Goal: Task Accomplishment & Management: Manage account settings

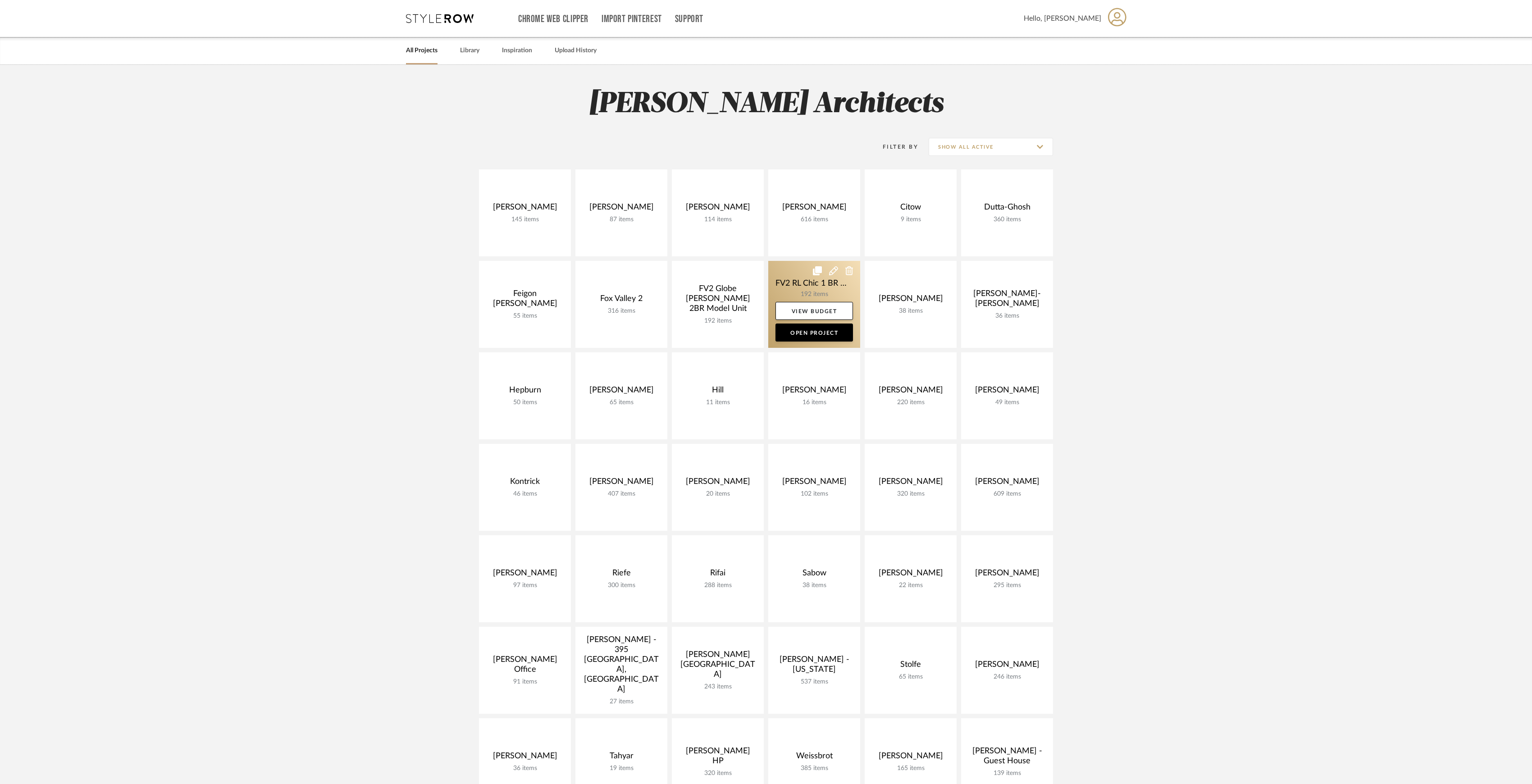
scroll to position [180, 0]
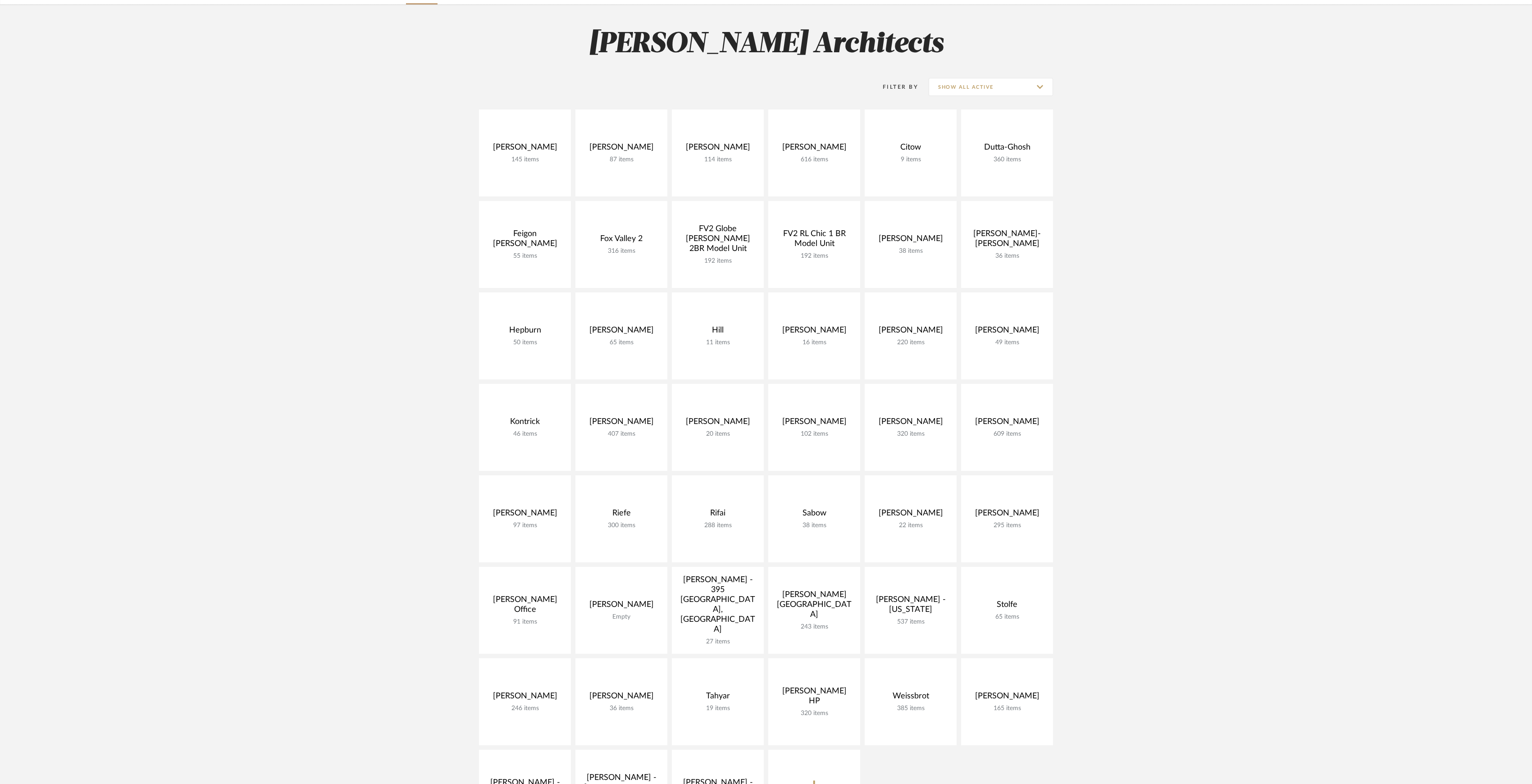
scroll to position [120, 0]
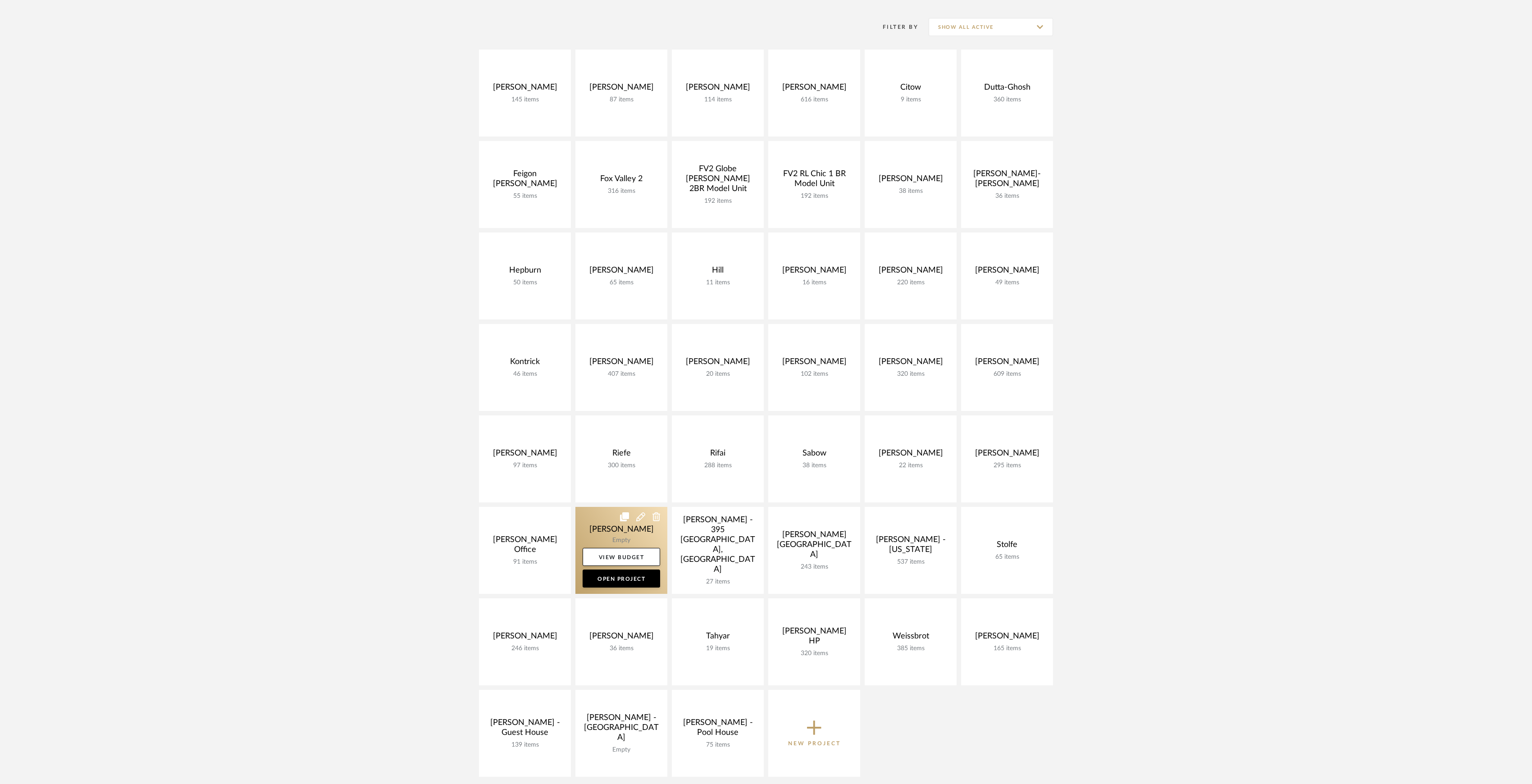
click at [596, 530] on link at bounding box center [621, 550] width 92 height 87
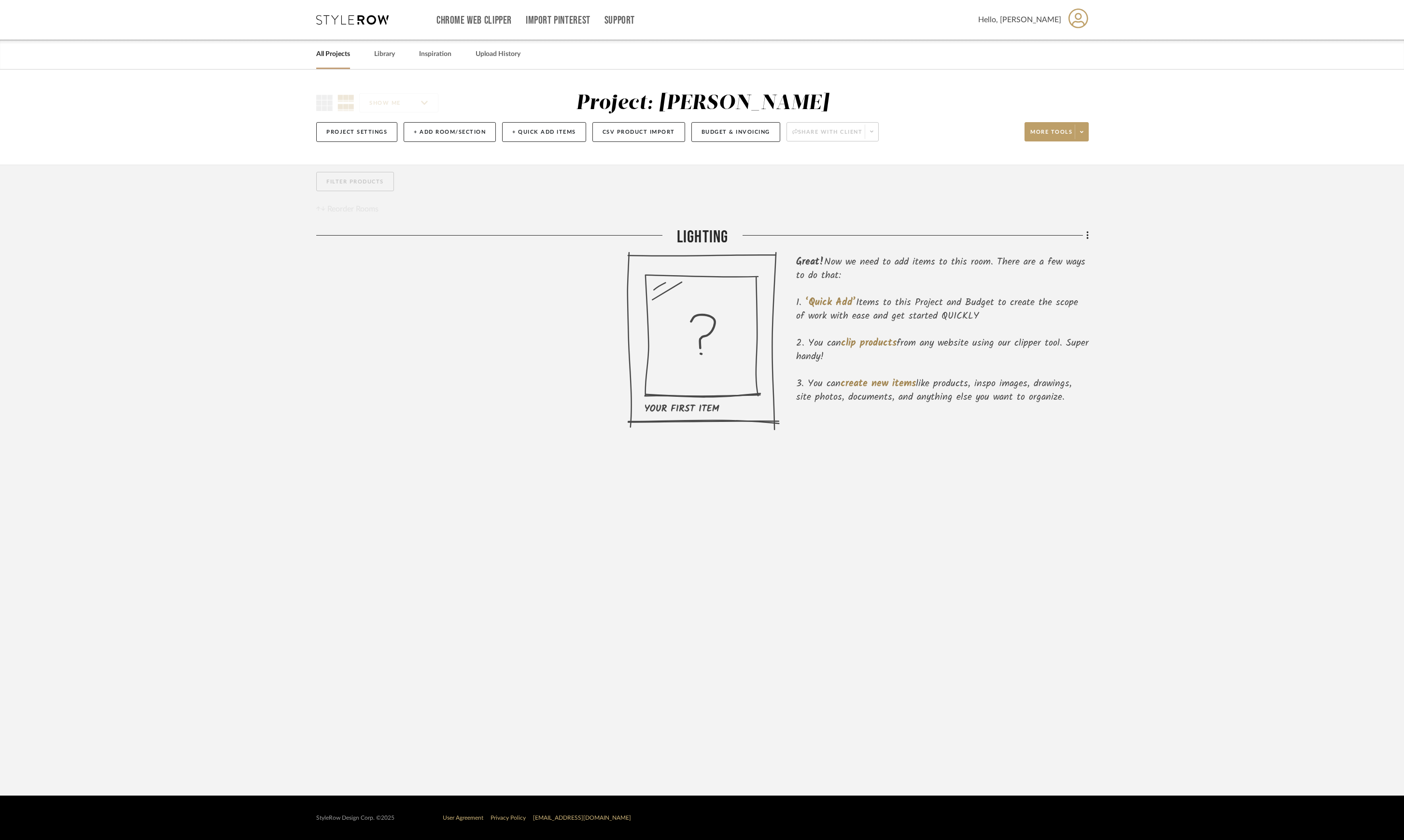
click at [336, 55] on link "All Projects" at bounding box center [333, 54] width 34 height 13
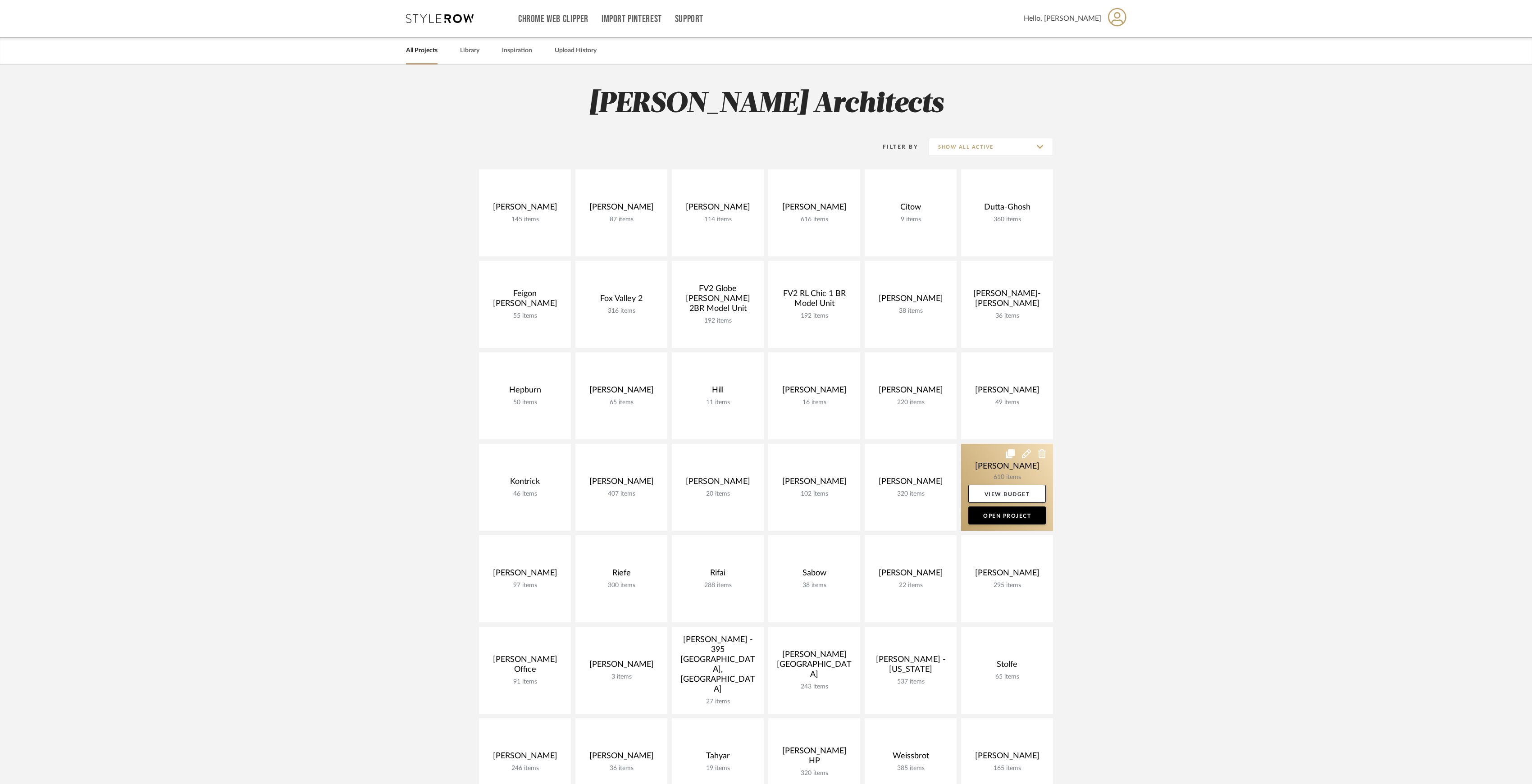
click at [1001, 473] on link at bounding box center [1007, 487] width 92 height 87
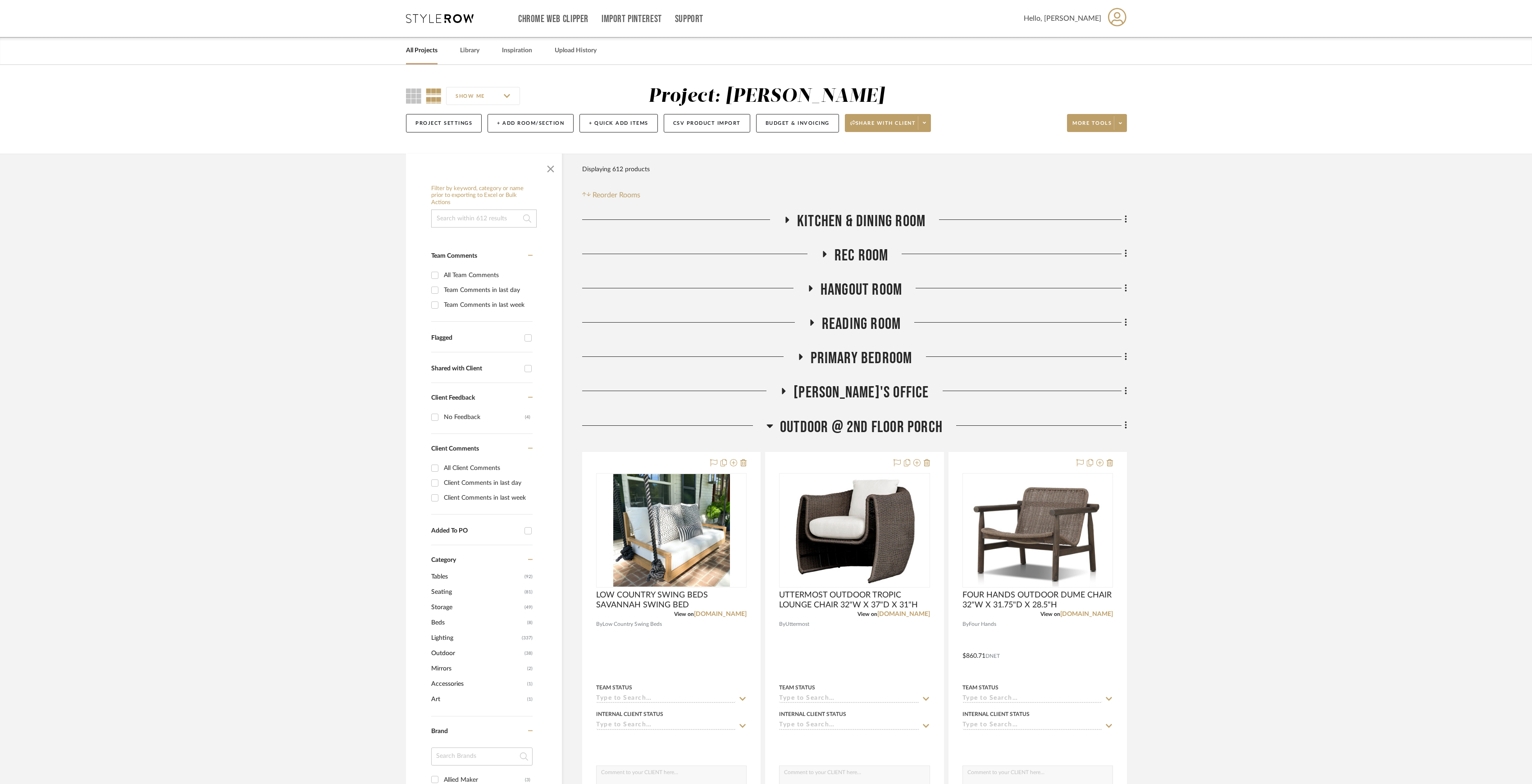
click at [856, 426] on span "OUTDOOR @ 2ND FLOOR PORCH" at bounding box center [861, 428] width 162 height 19
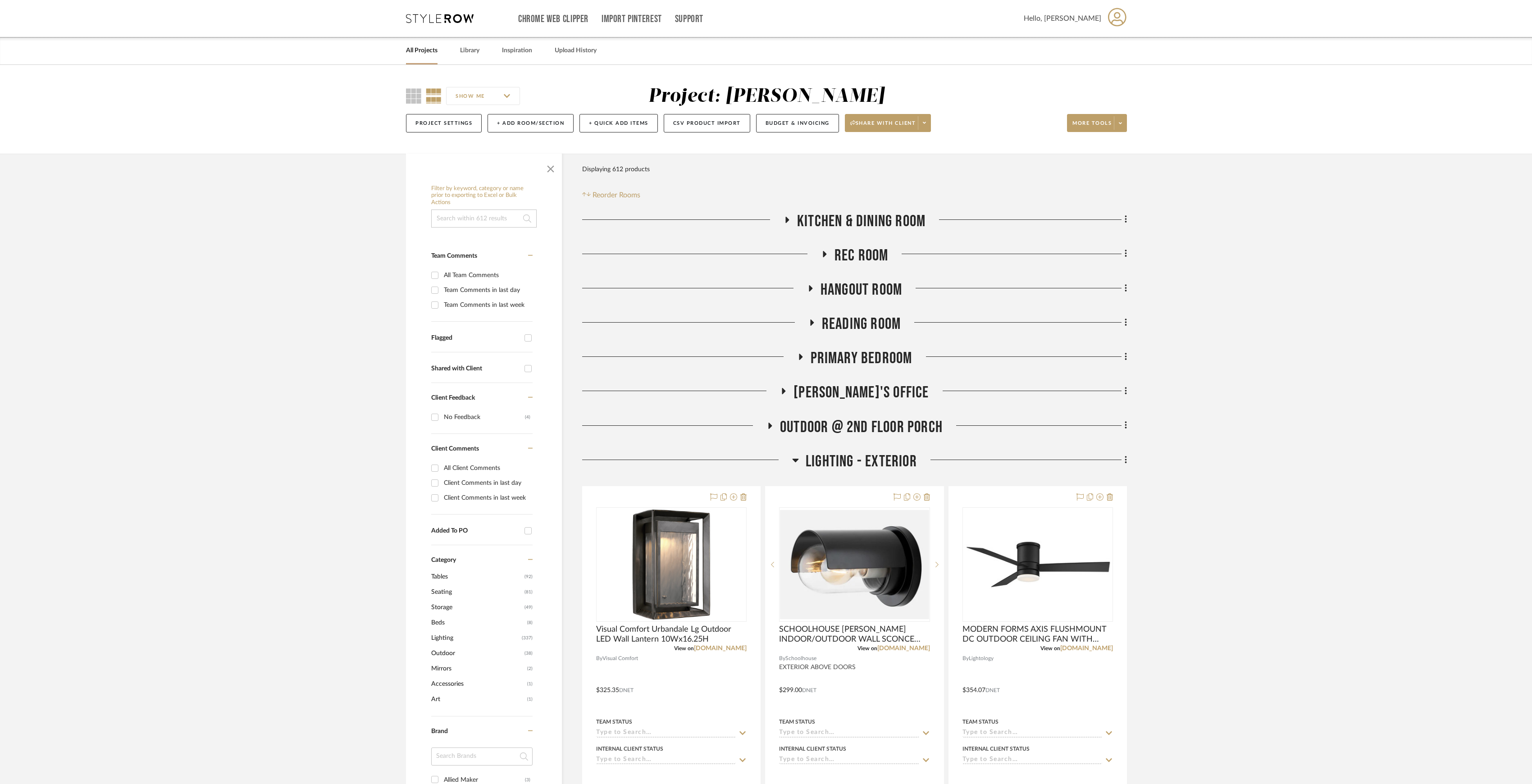
click at [859, 469] on span "LIGHTING - EXTERIOR" at bounding box center [861, 462] width 111 height 19
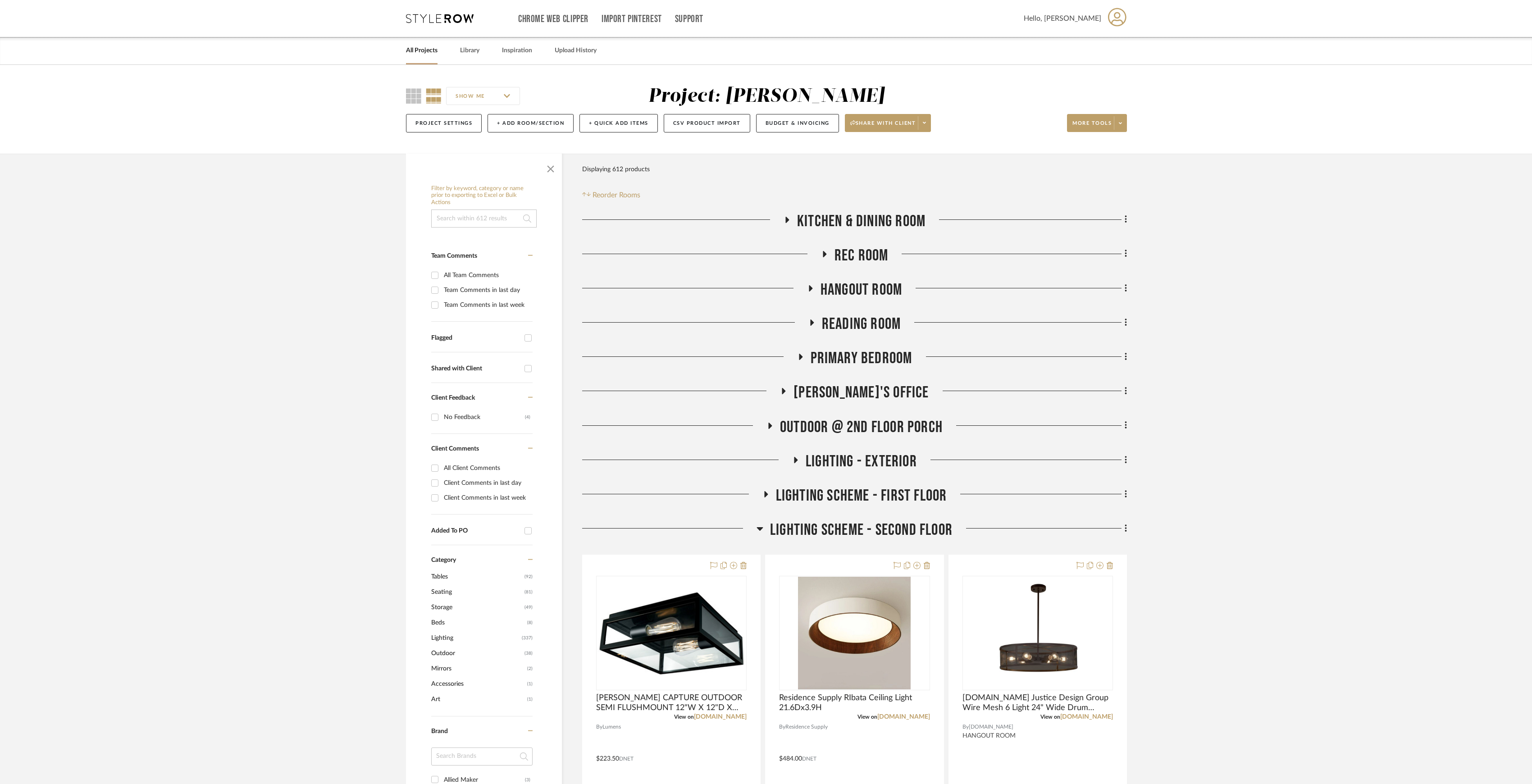
click at [855, 525] on span "LIGHTING SCHEME - SECOND FLOOR" at bounding box center [861, 530] width 182 height 19
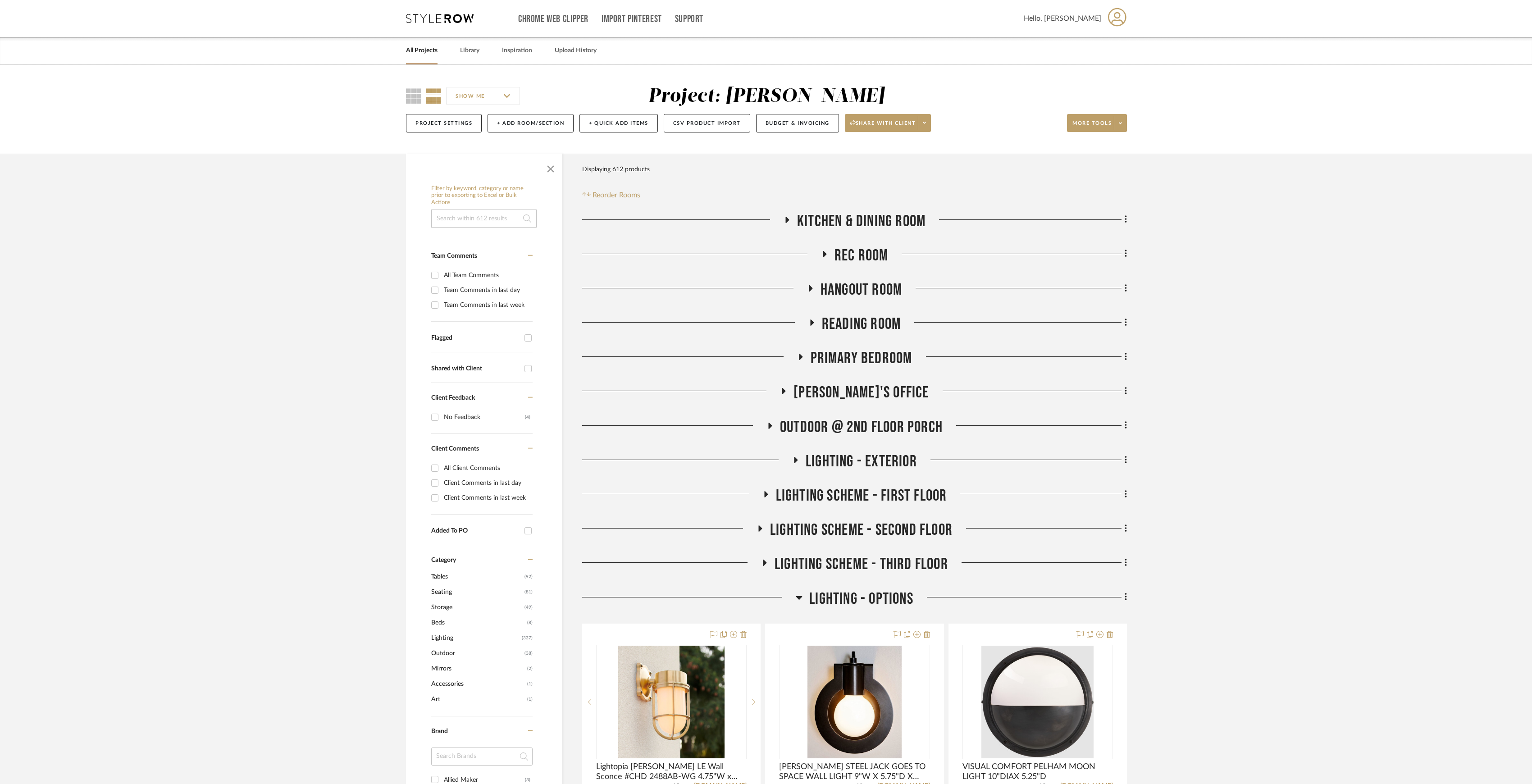
click at [851, 600] on span "LIGHTING - OPTIONS" at bounding box center [861, 599] width 104 height 19
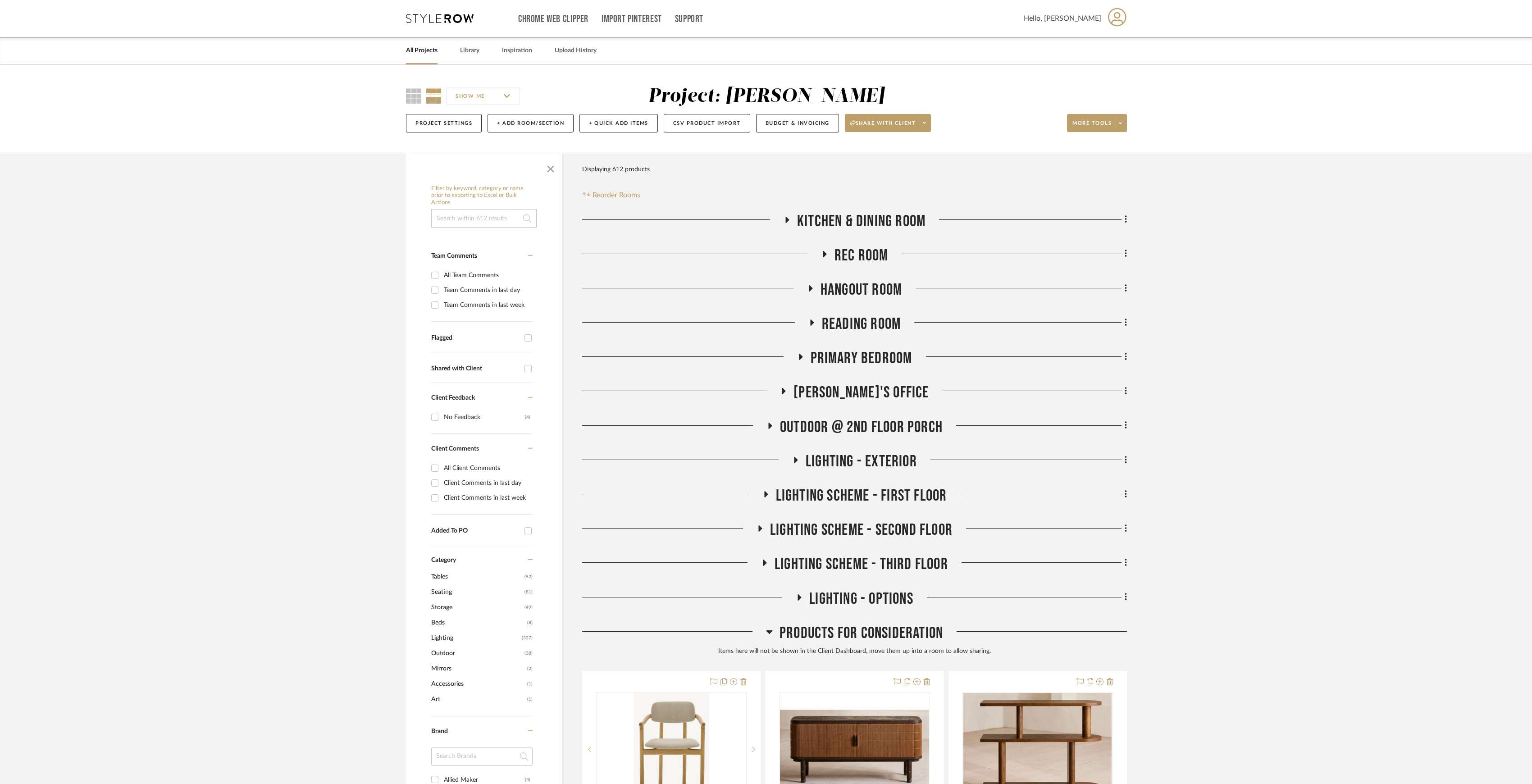
scroll to position [120, 0]
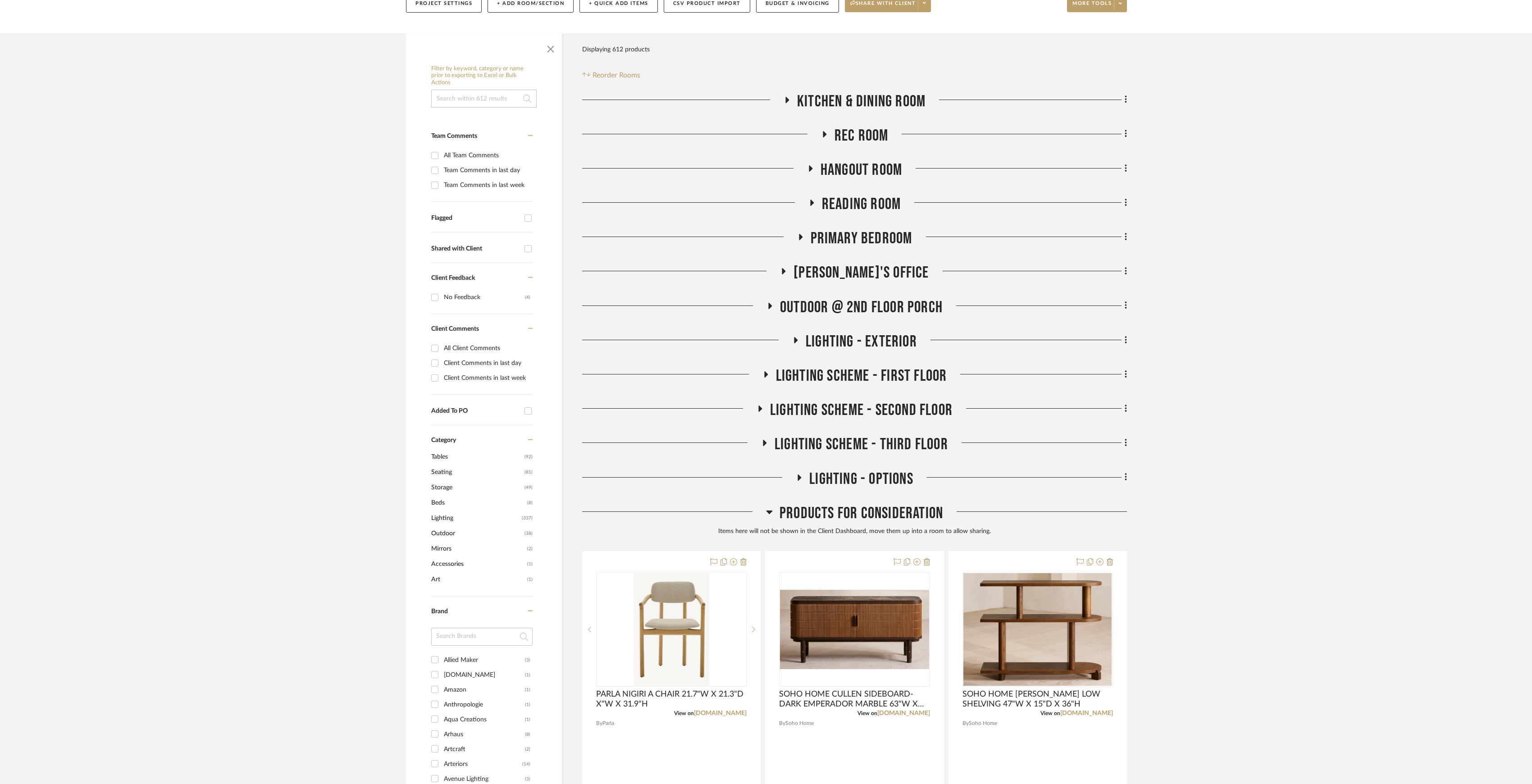
click at [860, 514] on span "Products For Consideration" at bounding box center [861, 514] width 164 height 19
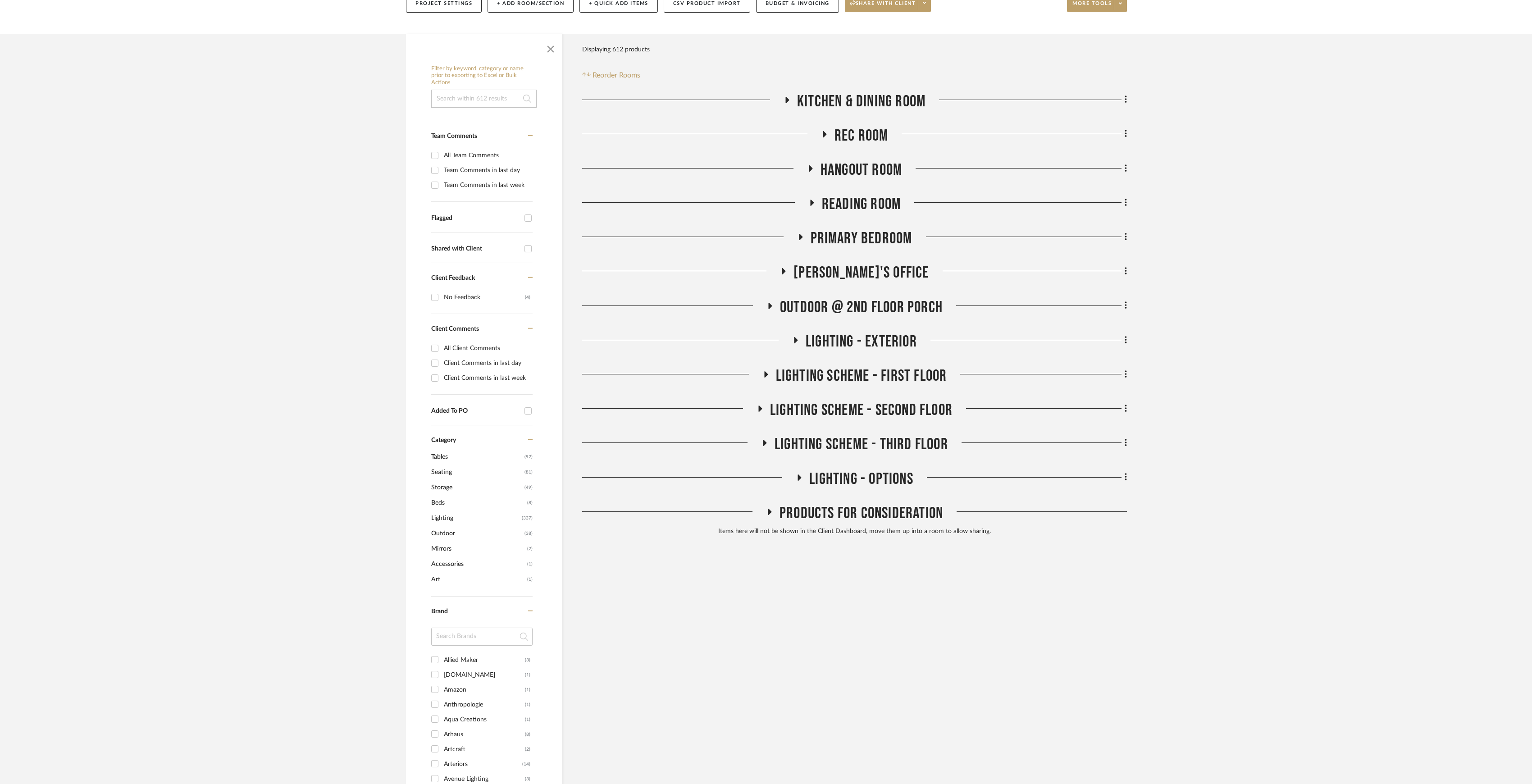
click at [844, 474] on span "LIGHTING - OPTIONS" at bounding box center [861, 479] width 104 height 19
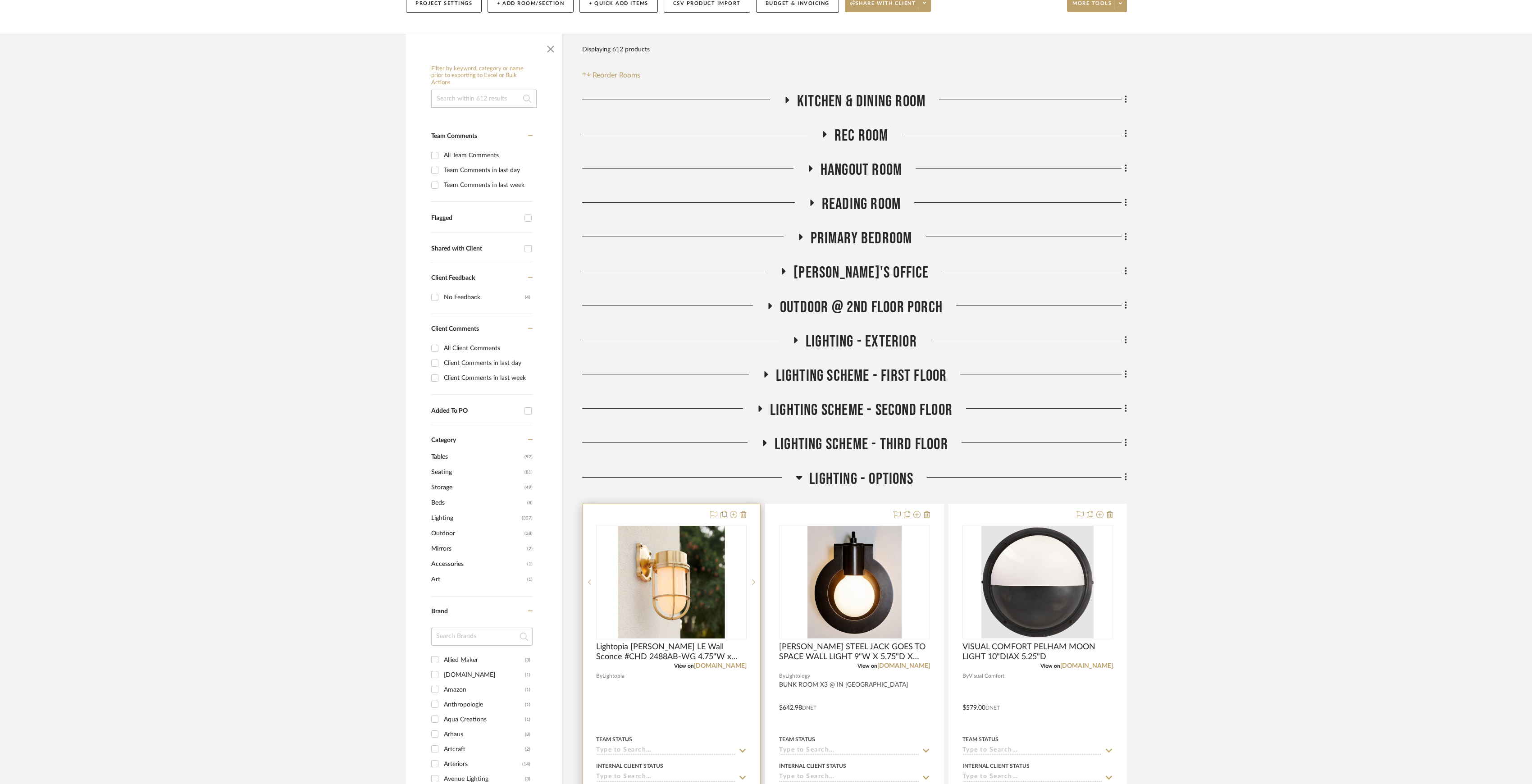
scroll to position [180, 0]
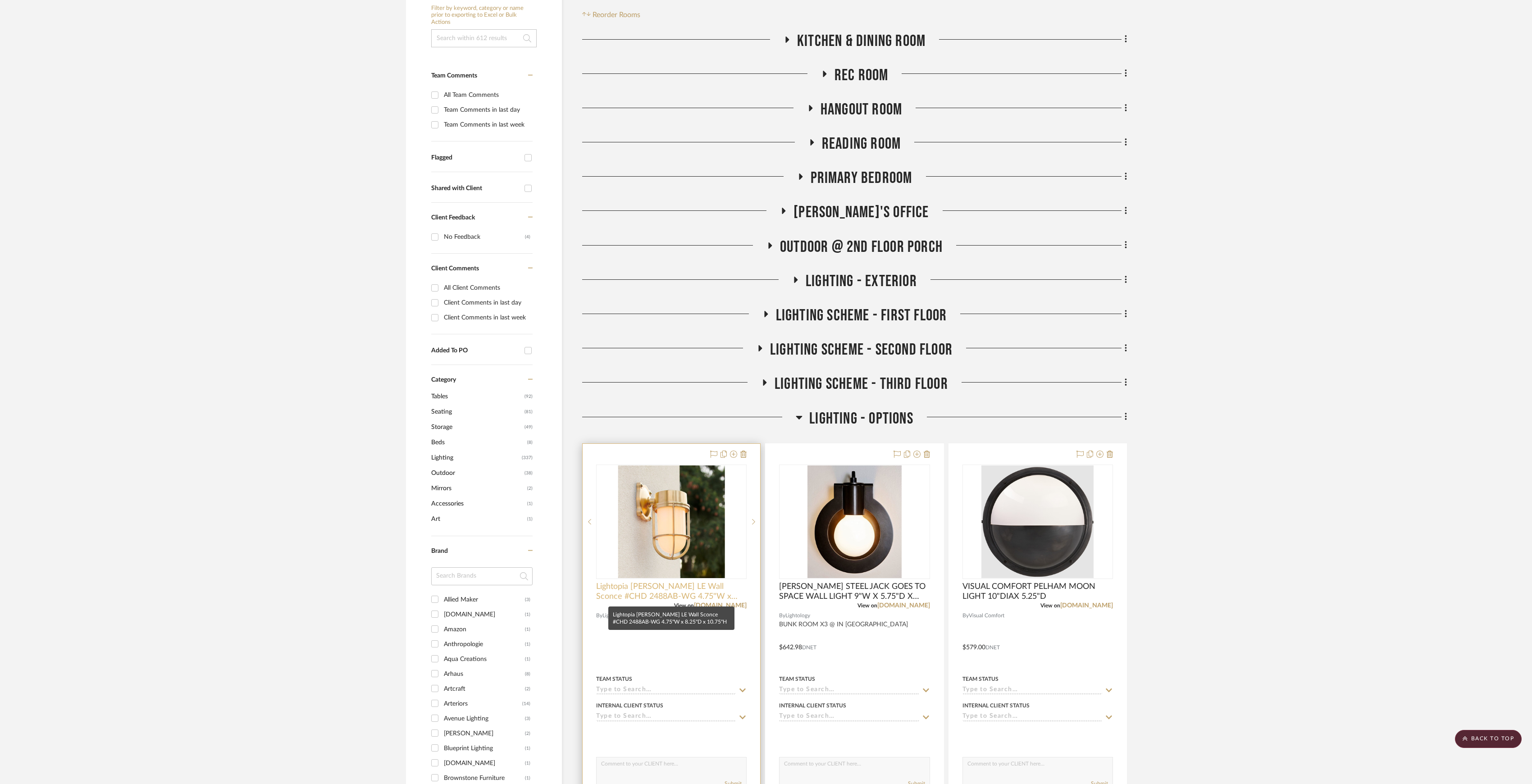
click at [711, 593] on span "Lightopia Gracie Bracketed LE Wall Sconce #CHD 2488AB-WG 4.75"W x 8.25"D x 10.7…" at bounding box center [671, 591] width 151 height 20
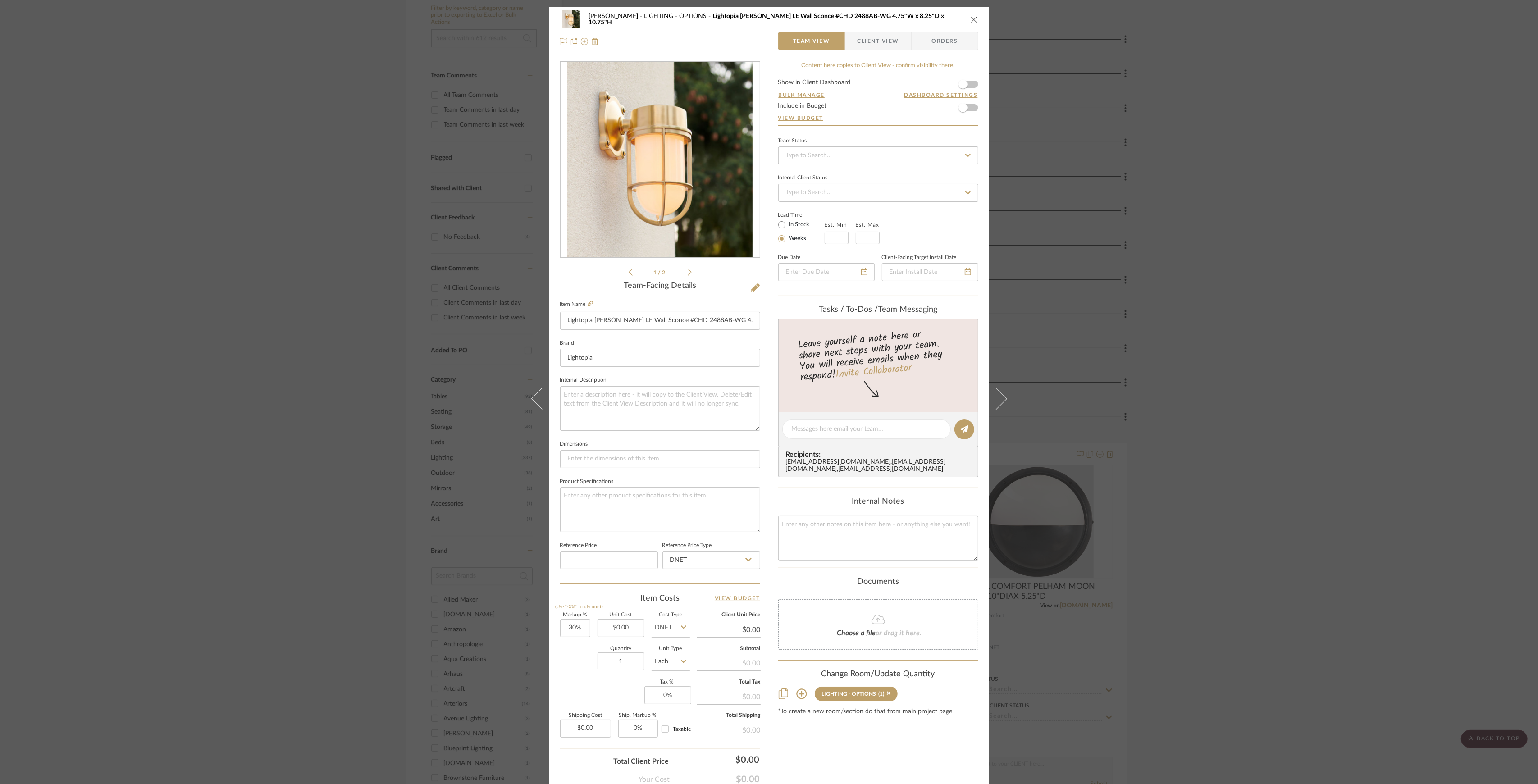
click at [1240, 358] on div "Phelps LIGHTING - OPTIONS Lightopia Gracie Bracketed LE Wall Sconce #CHD 2488AB…" at bounding box center [769, 392] width 1538 height 784
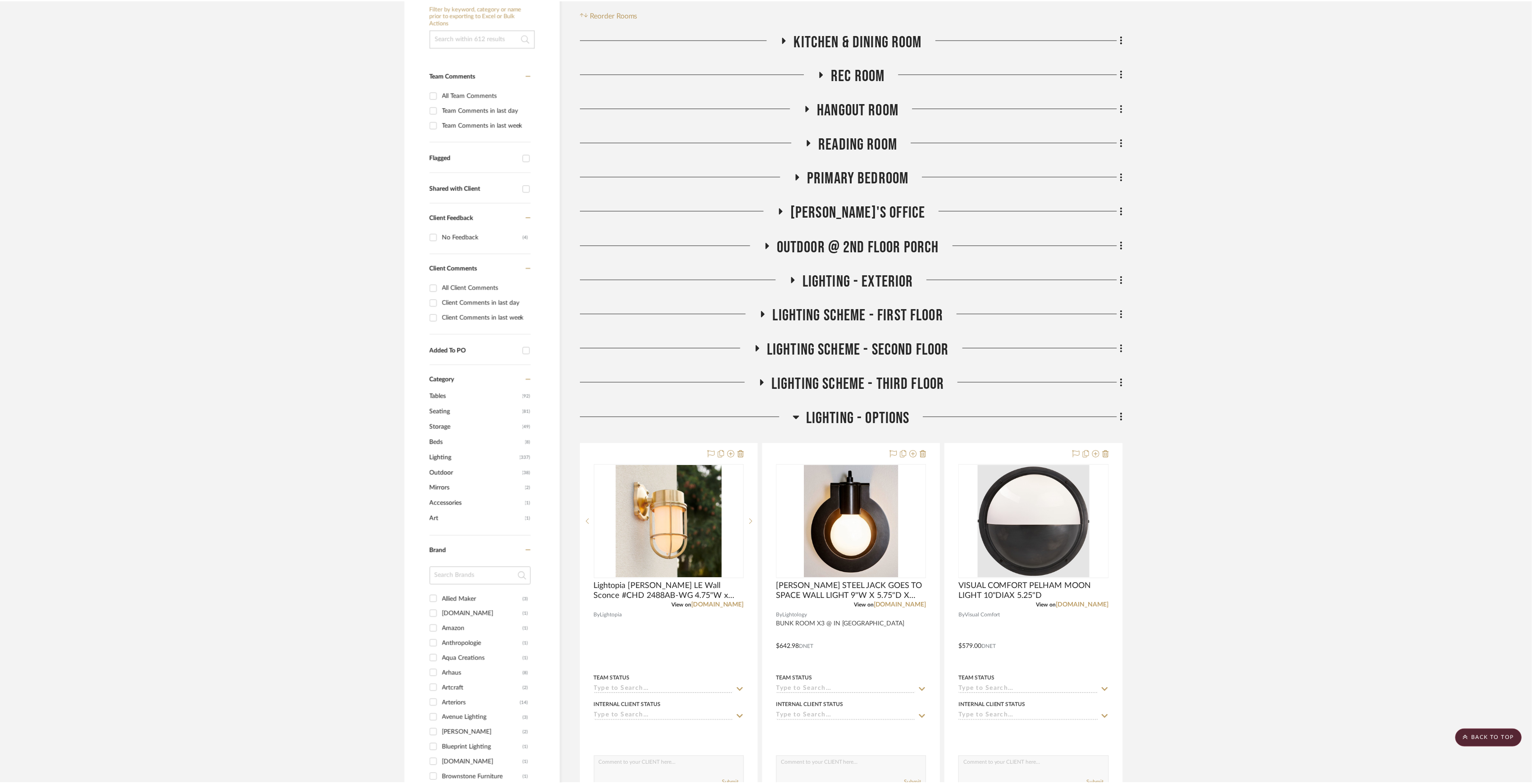
scroll to position [180, 0]
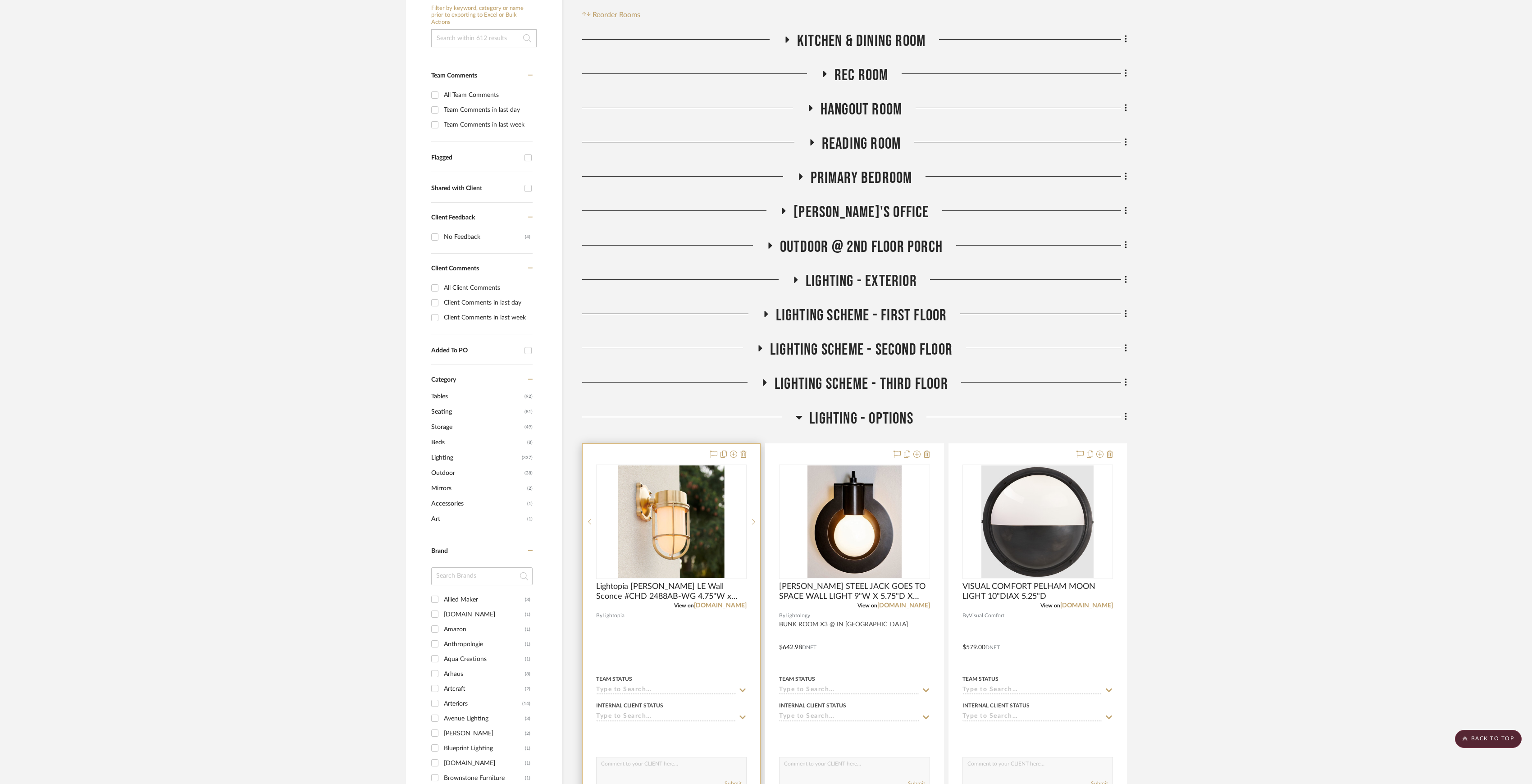
click at [738, 459] on div at bounding box center [727, 454] width 39 height 11
click at [743, 454] on icon at bounding box center [743, 453] width 6 height 7
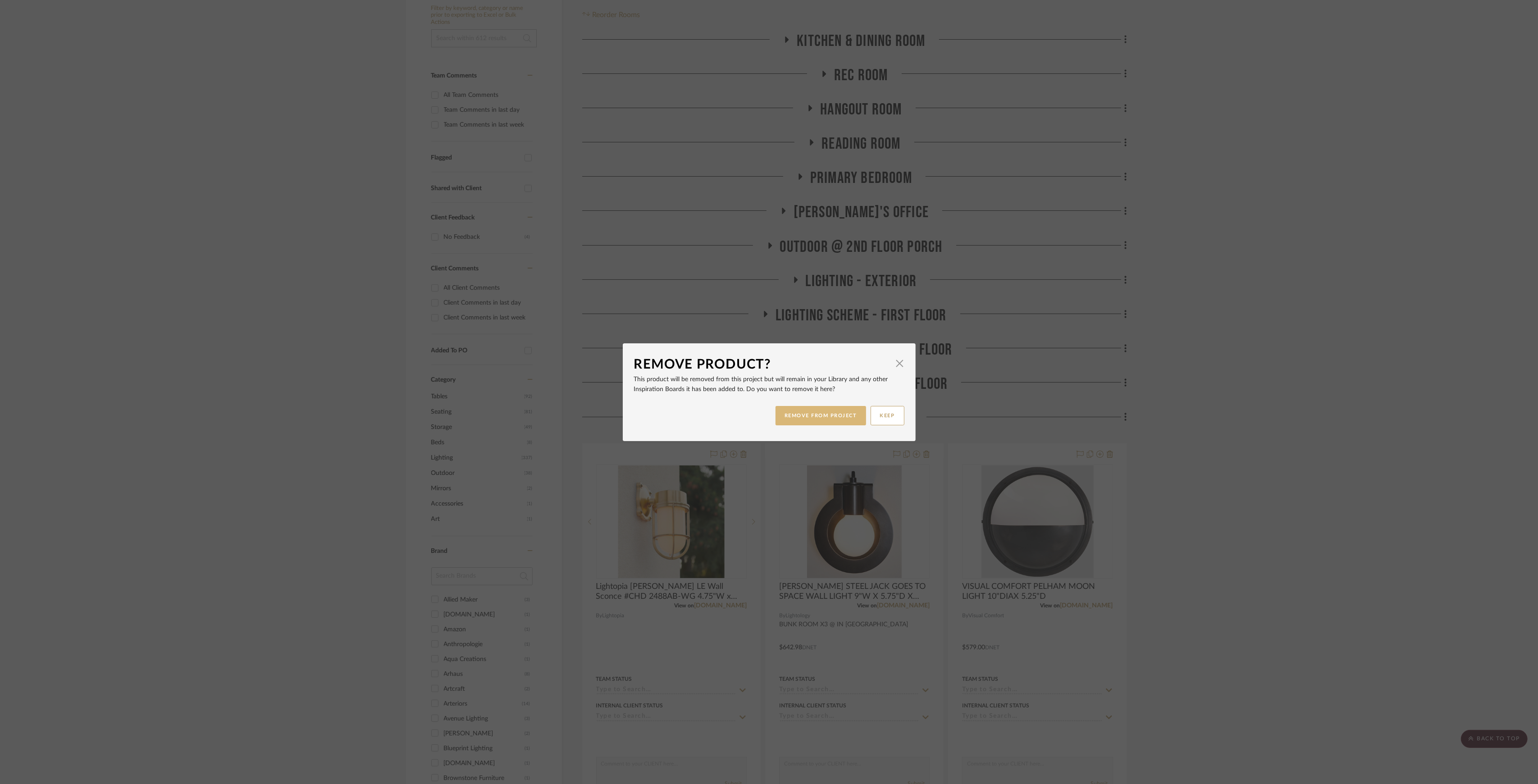
click at [812, 415] on button "REMOVE FROM PROJECT" at bounding box center [821, 416] width 91 height 19
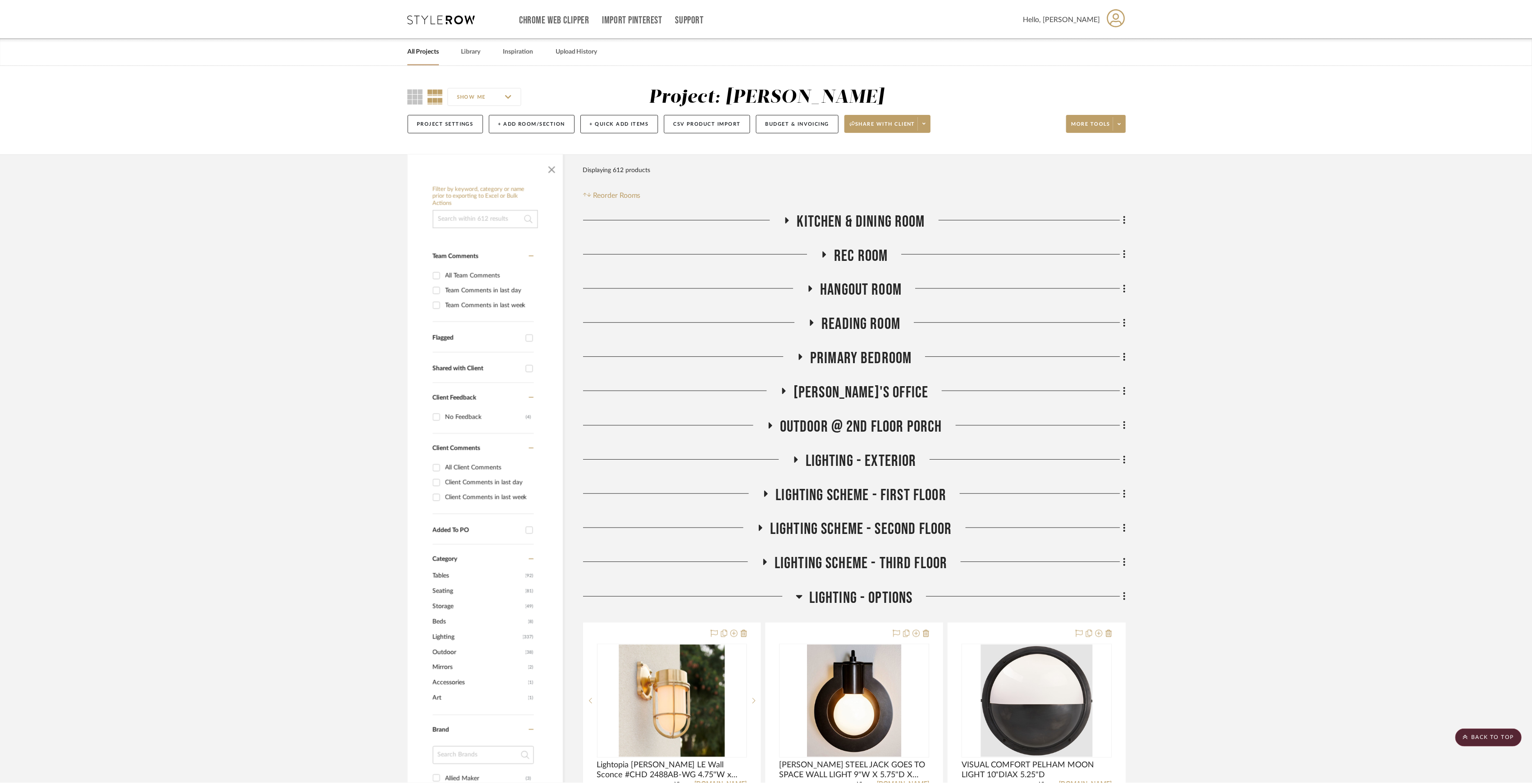
scroll to position [180, 0]
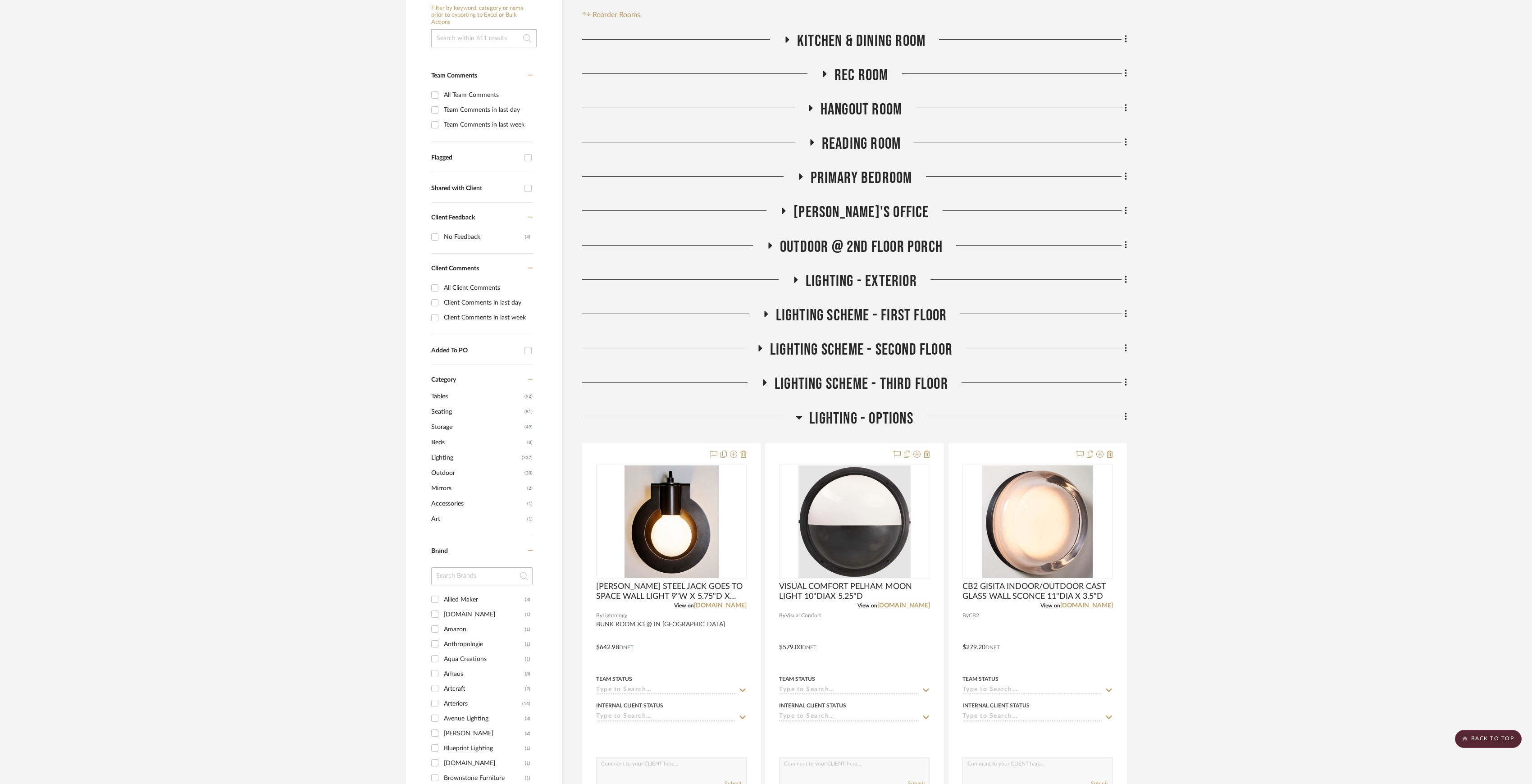
click at [903, 420] on span "LIGHTING - OPTIONS" at bounding box center [861, 419] width 104 height 19
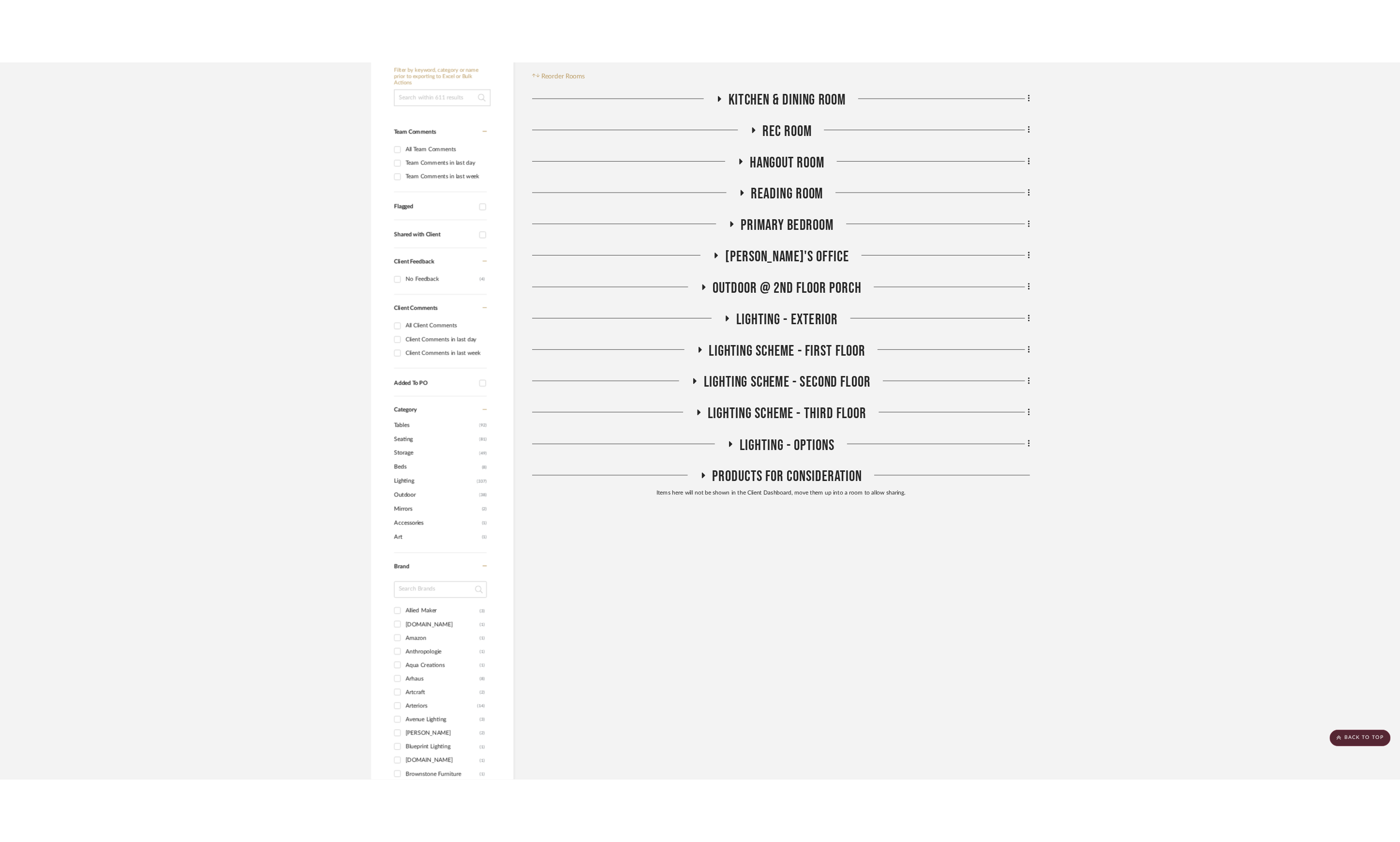
scroll to position [0, 0]
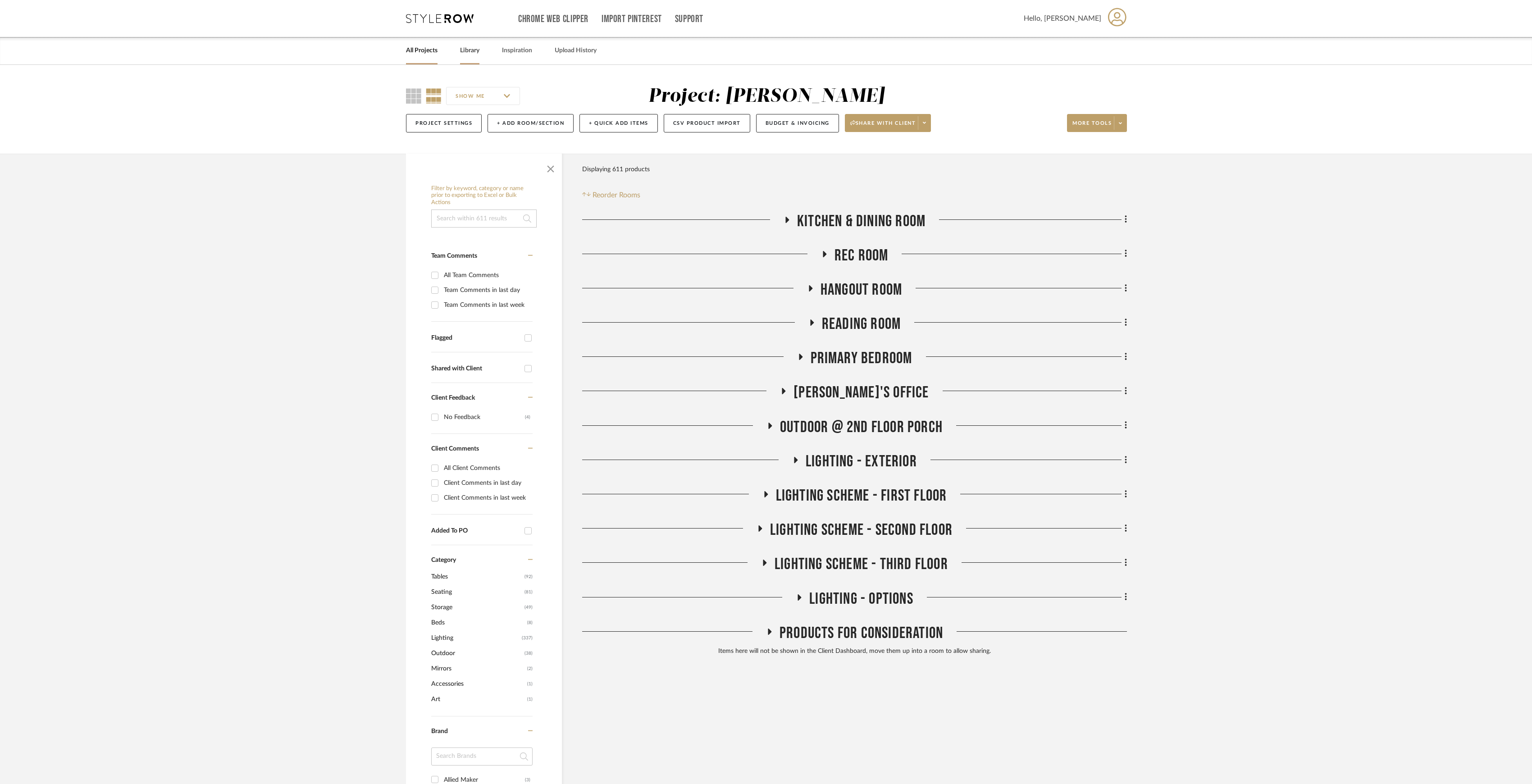
click at [470, 46] on link "Library" at bounding box center [470, 50] width 19 height 12
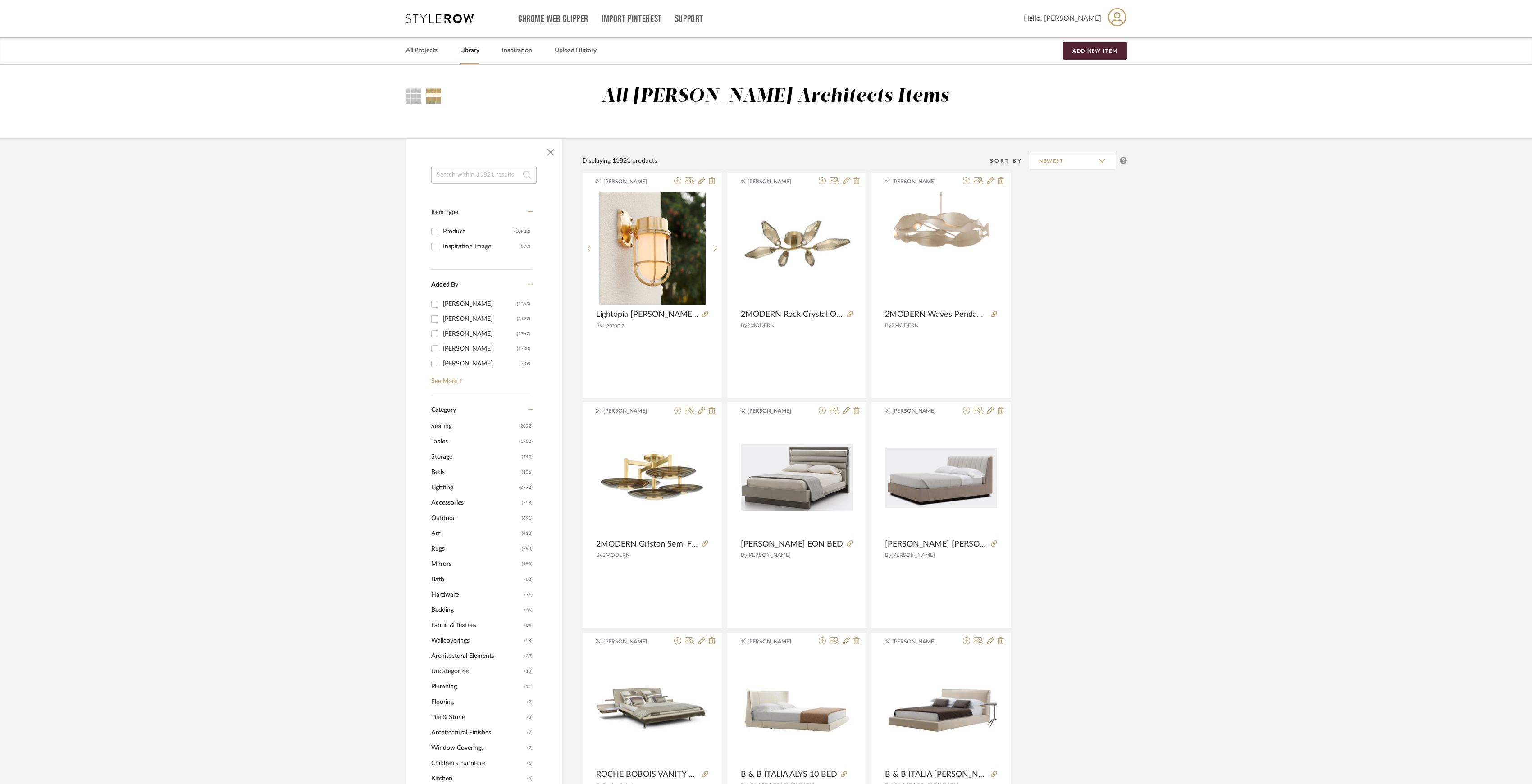
click at [448, 489] on span "Lighting" at bounding box center [474, 488] width 85 height 16
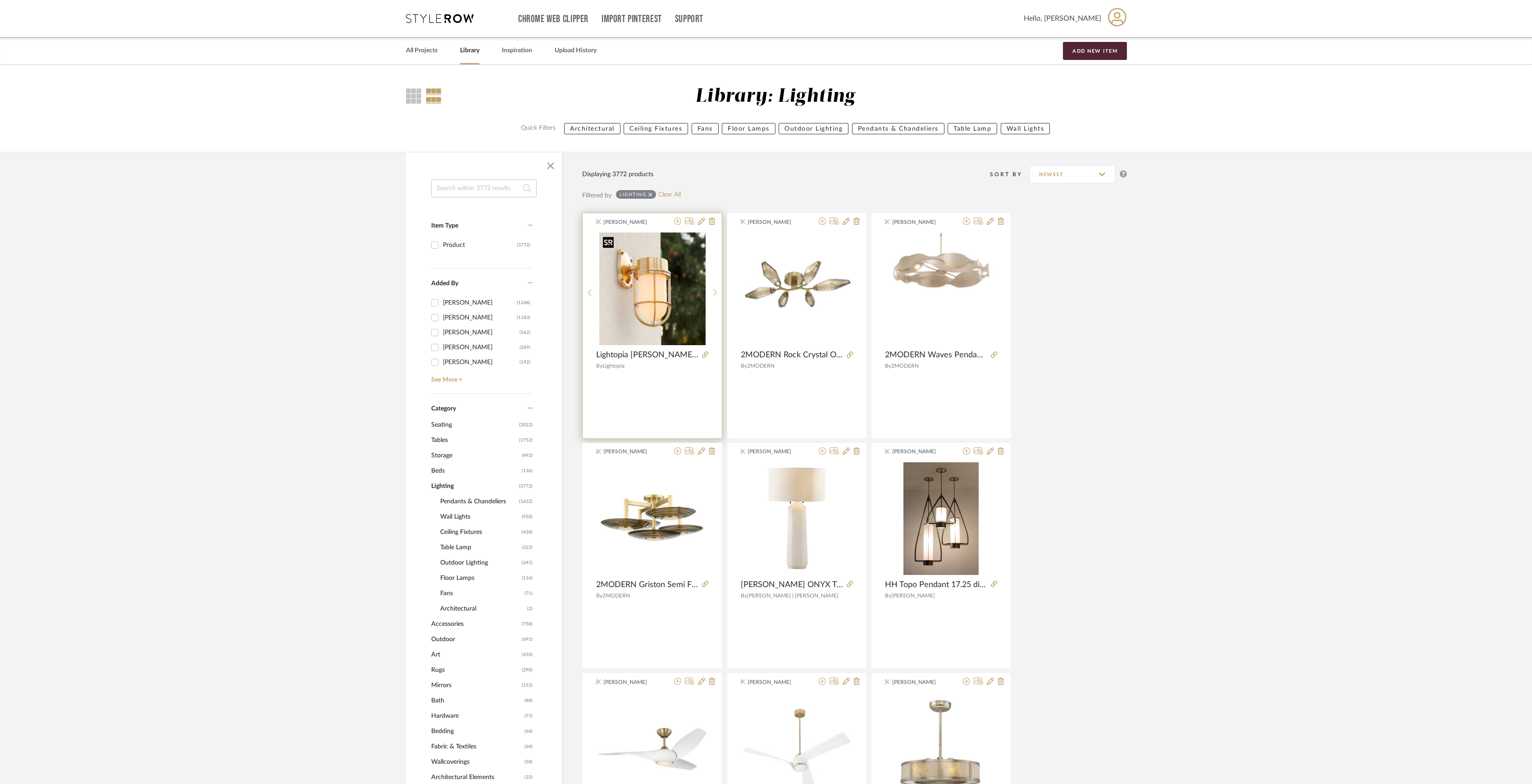
click at [654, 263] on img "0" at bounding box center [652, 289] width 106 height 113
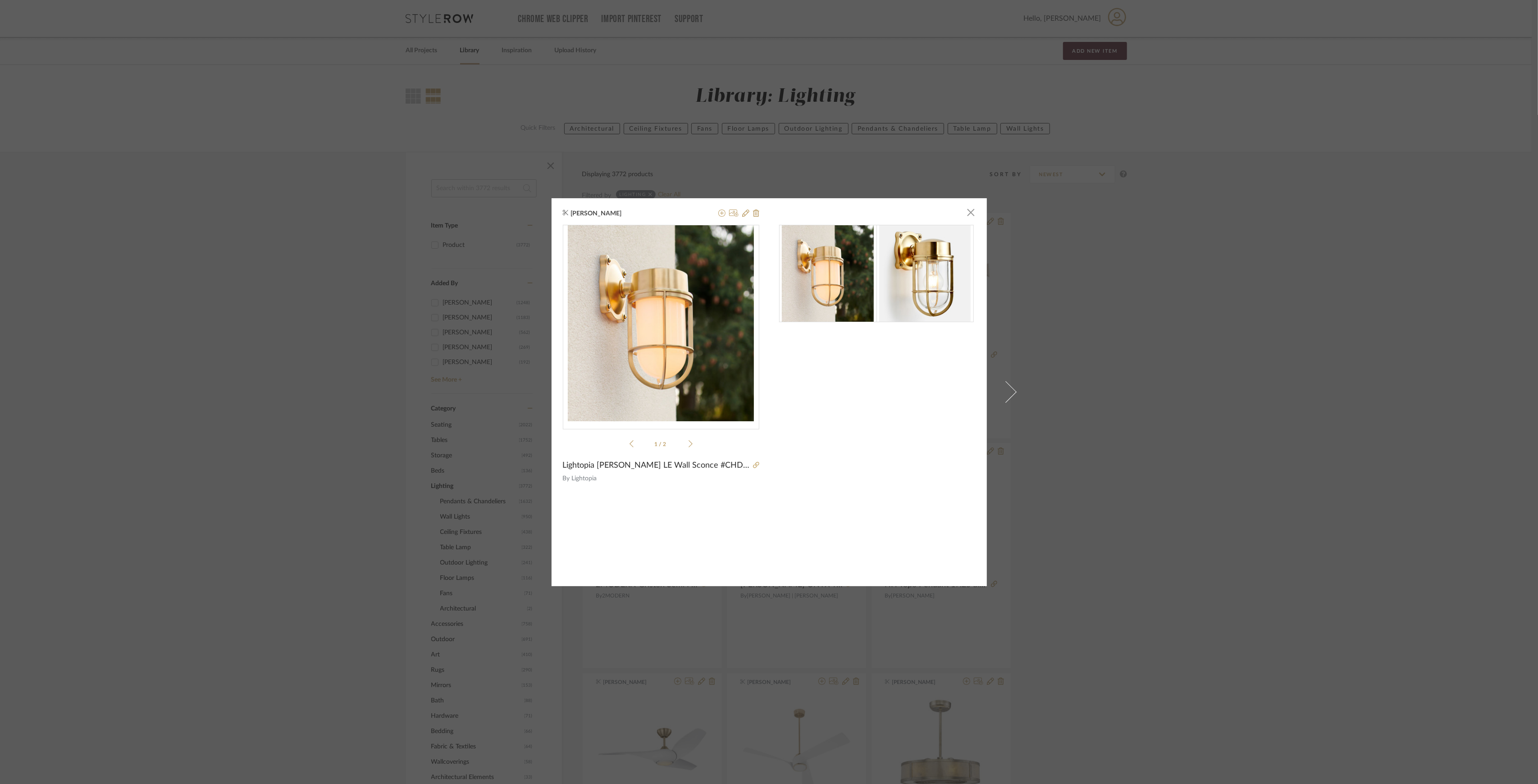
click at [1049, 331] on div "Kathryn Sears × 1 / 2 Lightopia Gracie Bracketed LE Wall Sconce #CHD 2488AB-WG …" at bounding box center [769, 392] width 1538 height 784
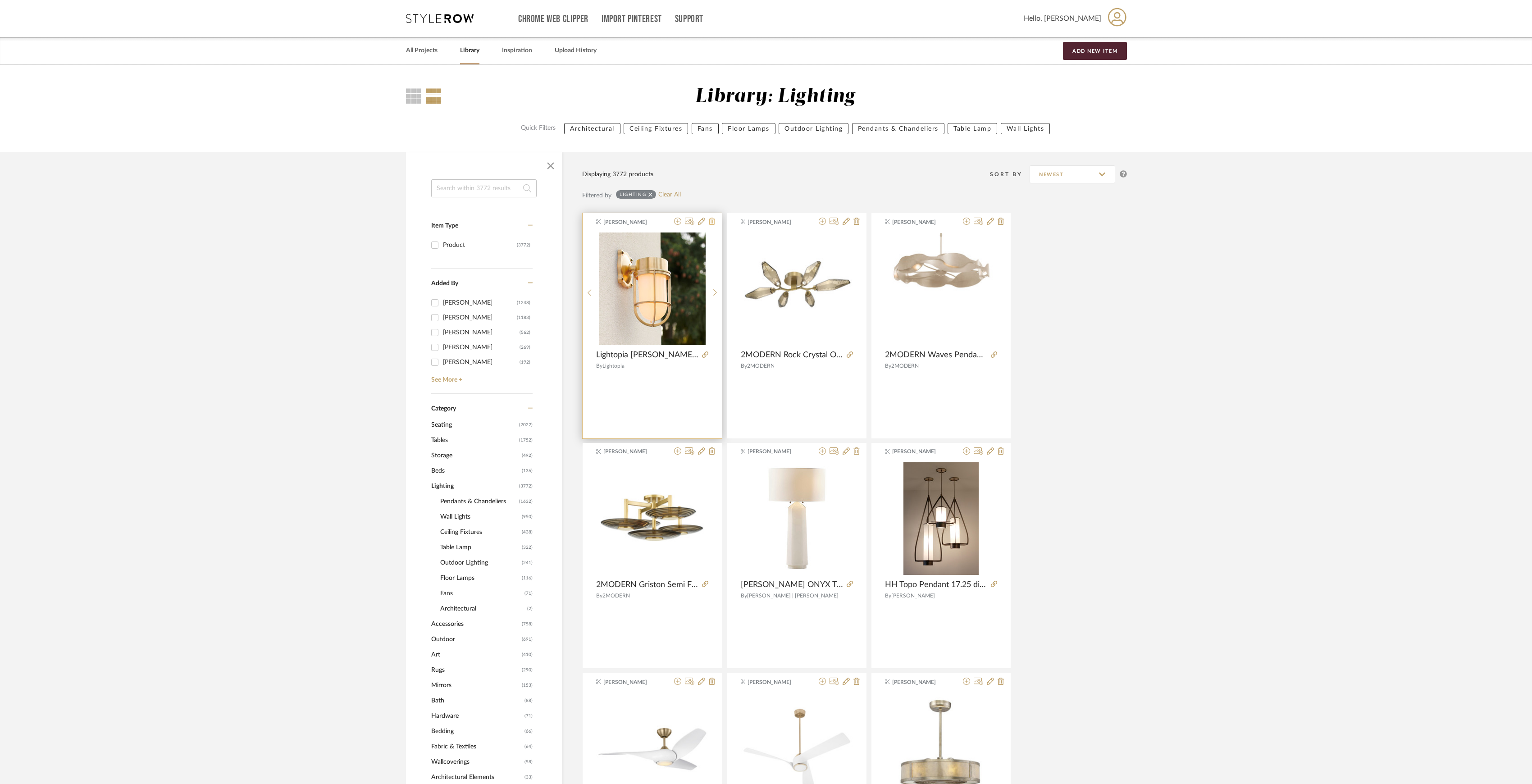
click at [710, 221] on icon at bounding box center [712, 221] width 6 height 7
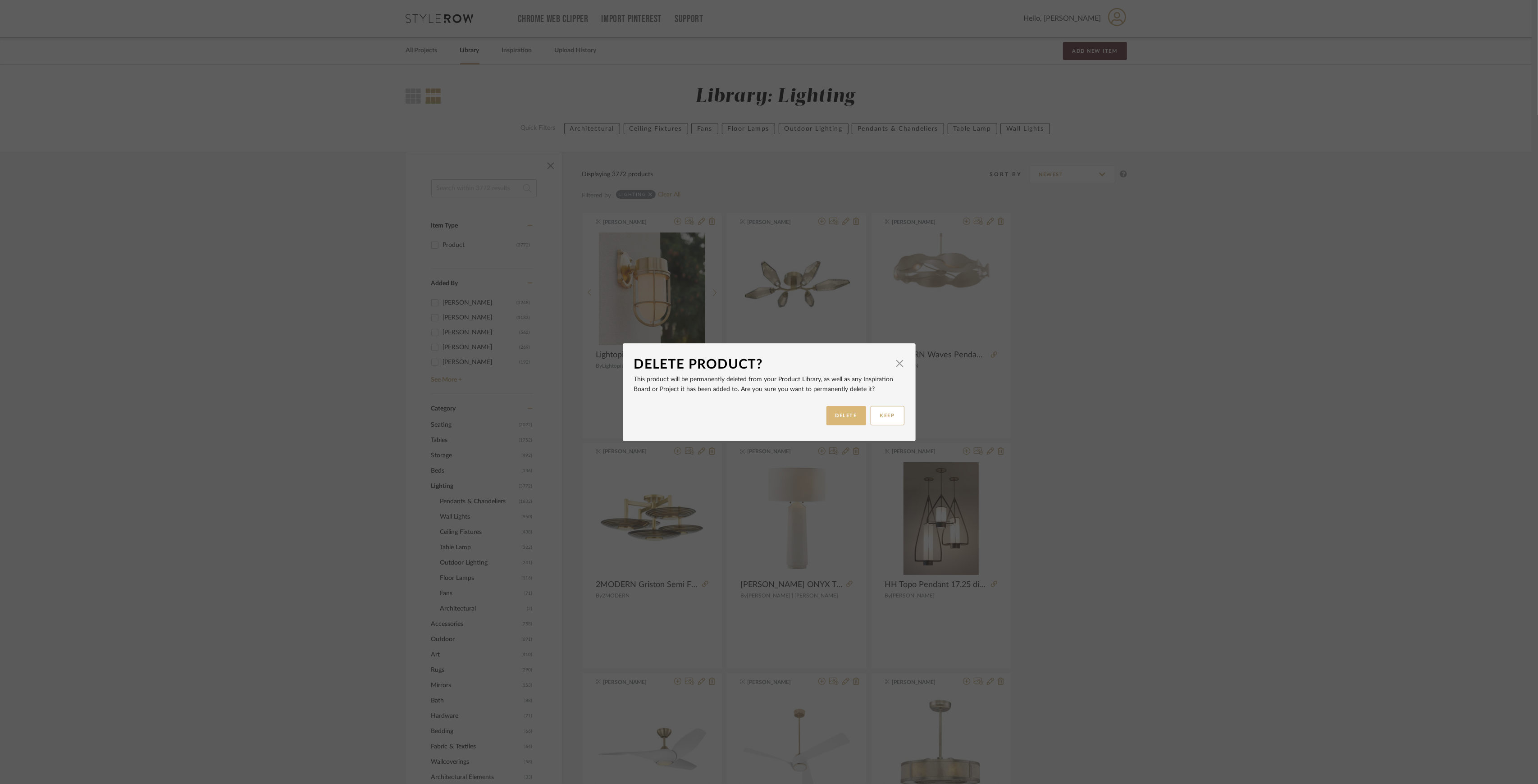
click at [833, 413] on button "DELETE" at bounding box center [846, 416] width 39 height 19
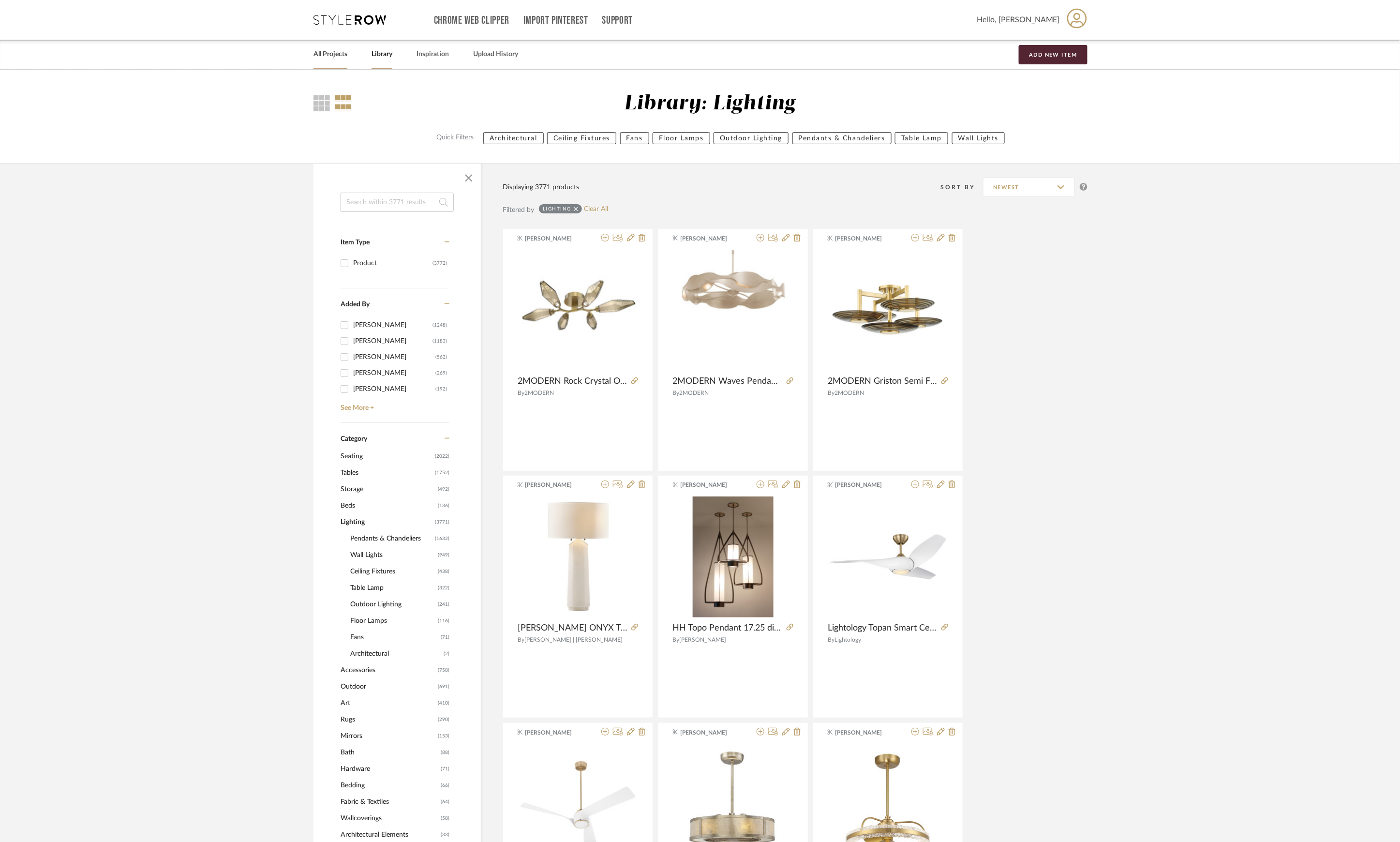
click at [321, 52] on link "All Projects" at bounding box center [330, 54] width 34 height 13
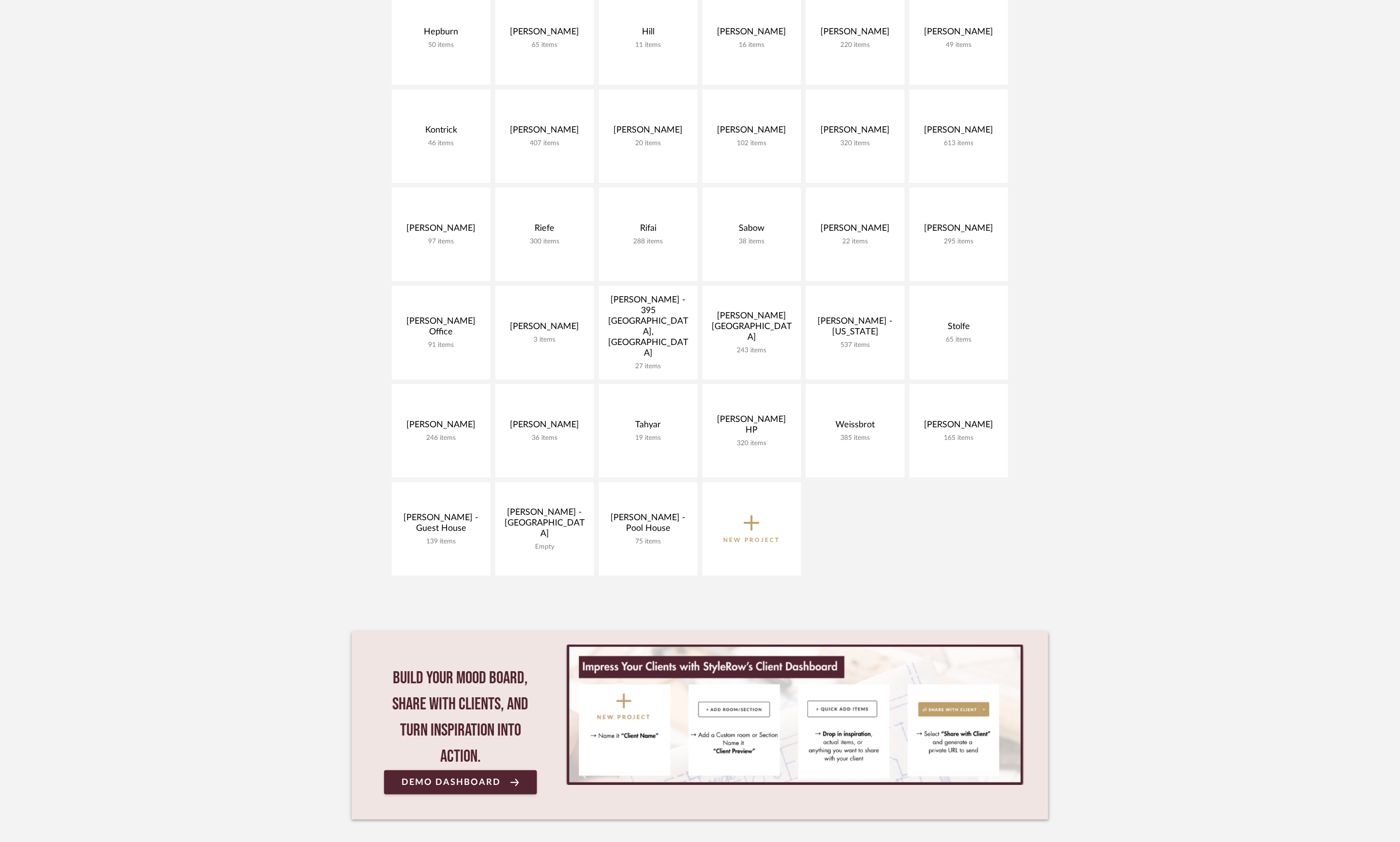
scroll to position [322, 0]
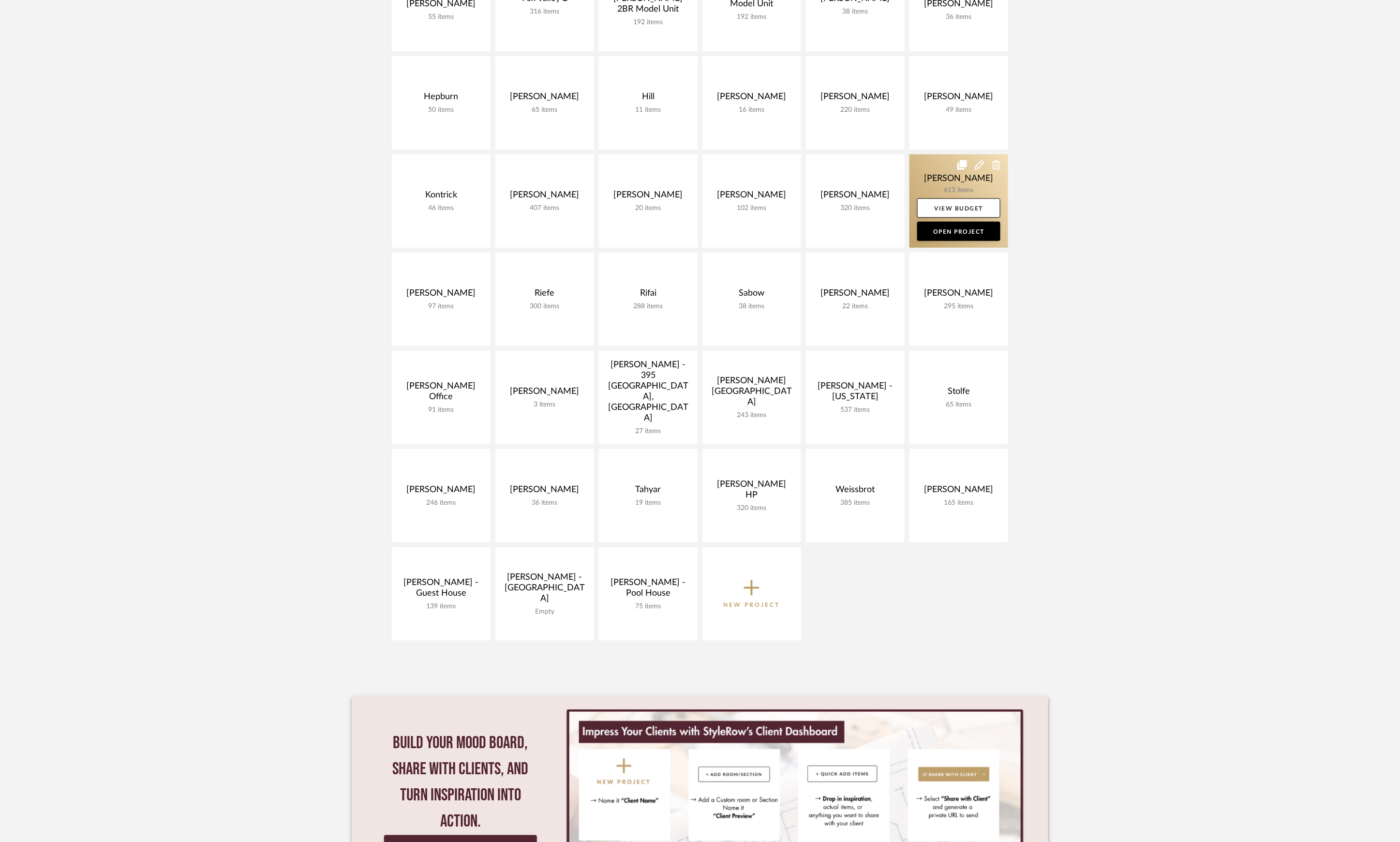
click at [935, 183] on link at bounding box center [958, 201] width 99 height 93
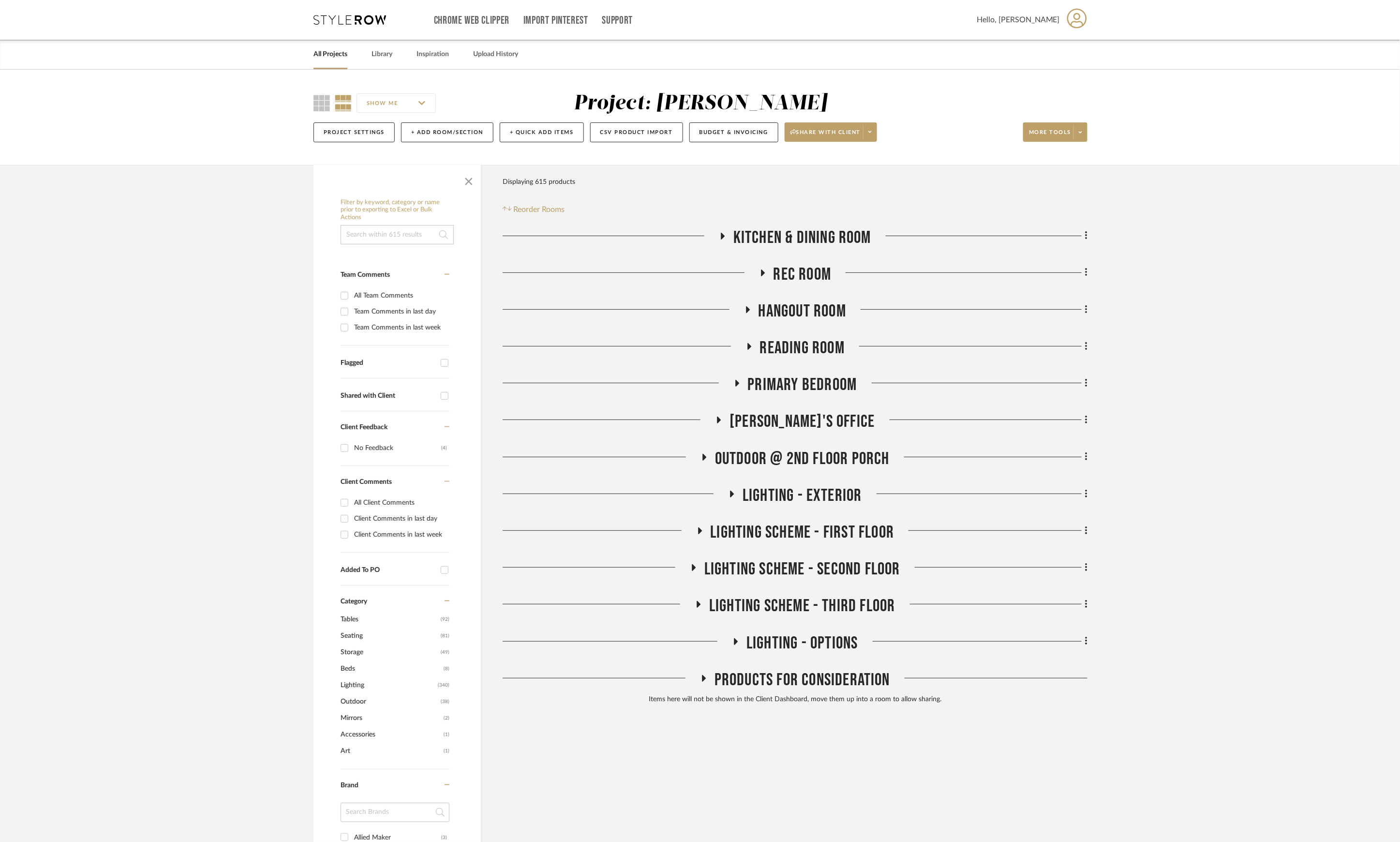
click at [788, 650] on span "LIGHTING - OPTIONS" at bounding box center [802, 643] width 112 height 21
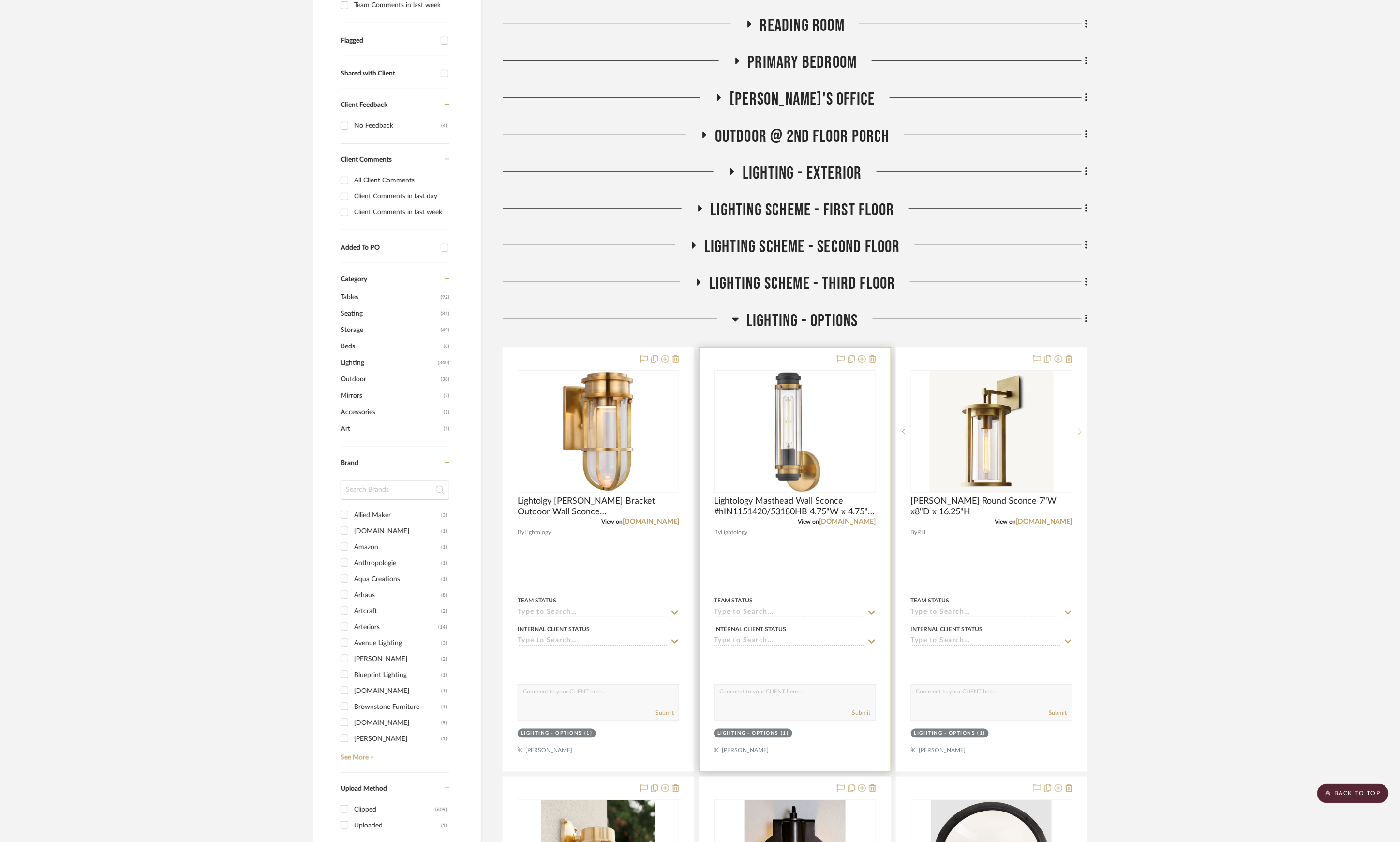
scroll to position [387, 0]
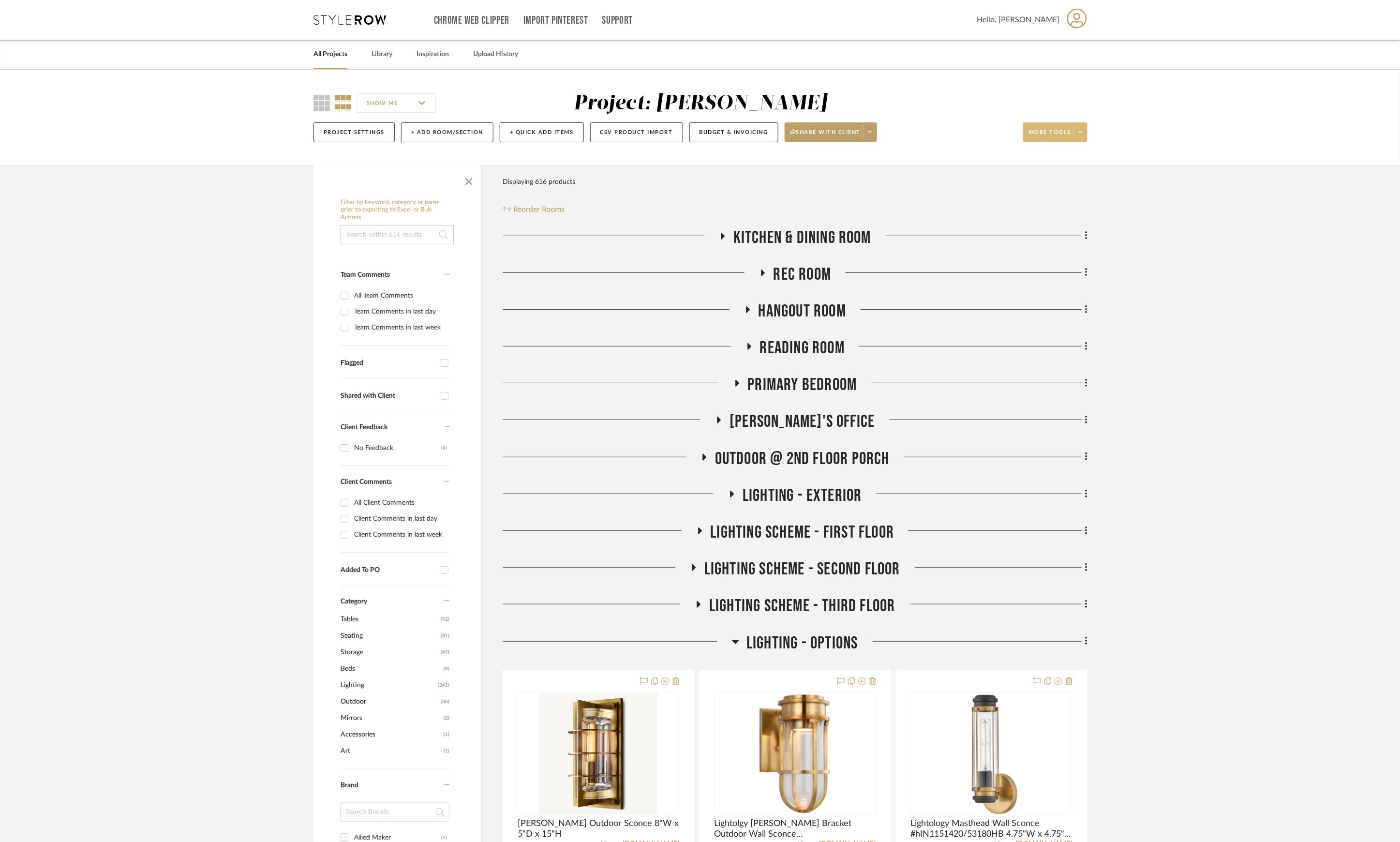
click at [1078, 126] on span at bounding box center [1080, 132] width 14 height 15
click at [1067, 258] on button "Export Presentation" at bounding box center [1065, 253] width 82 height 23
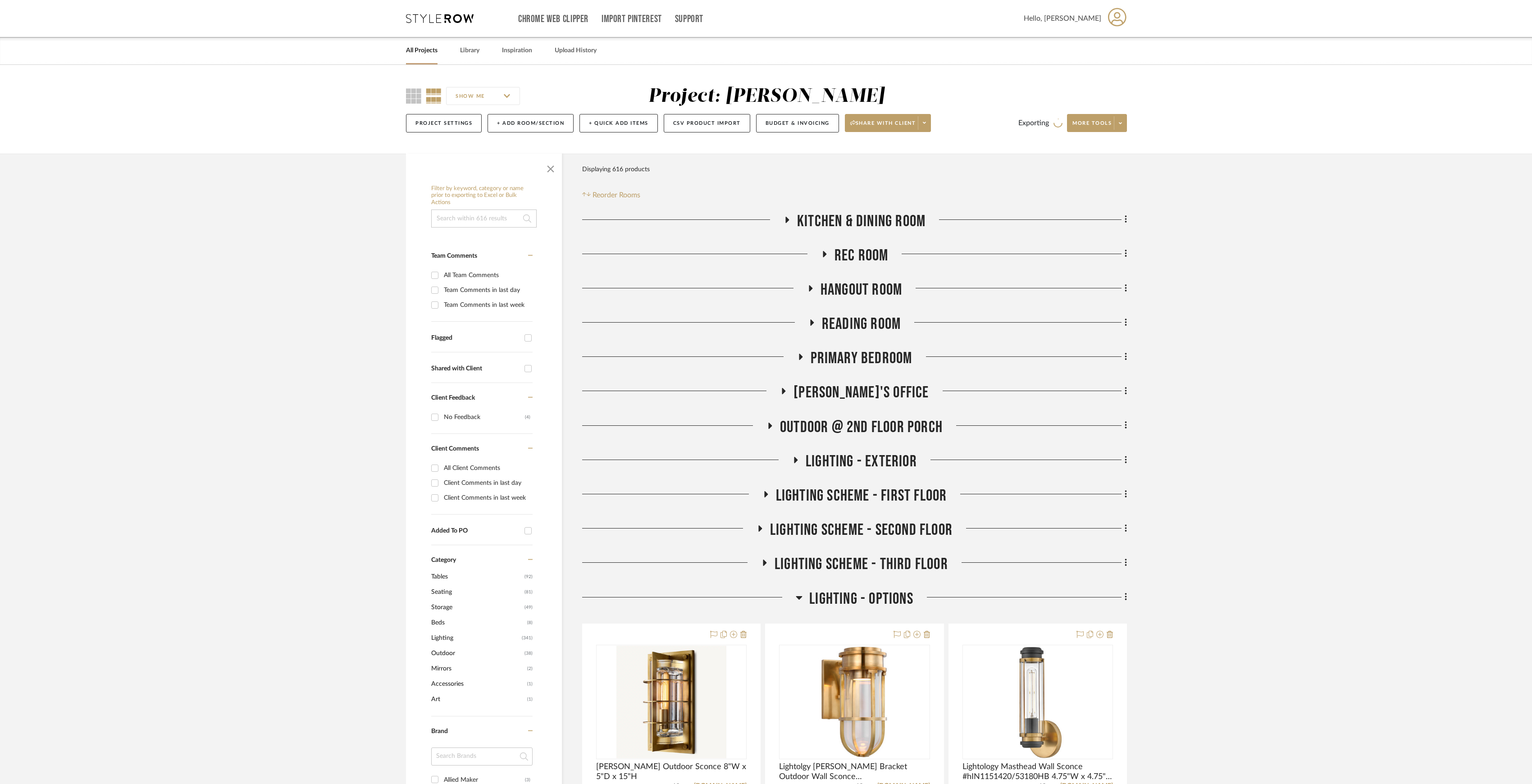
click at [1310, 33] on div "Chrome Web Clipper Import Pinterest Support All Projects Library Inspiration Up…" at bounding box center [766, 32] width 1532 height 65
click at [867, 596] on span "LIGHTING - OPTIONS" at bounding box center [861, 599] width 104 height 19
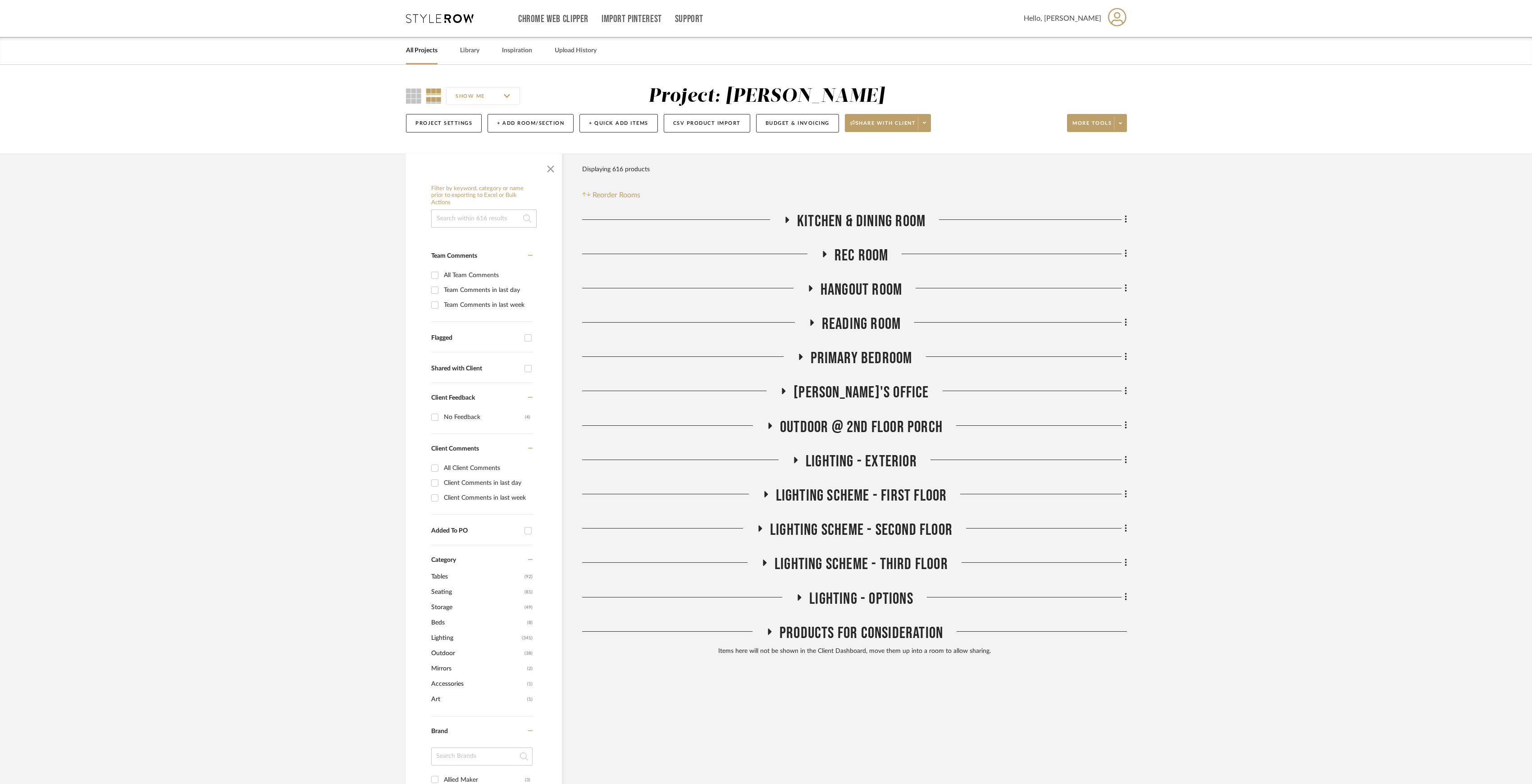
click at [846, 251] on span "Rec Room" at bounding box center [862, 256] width 54 height 19
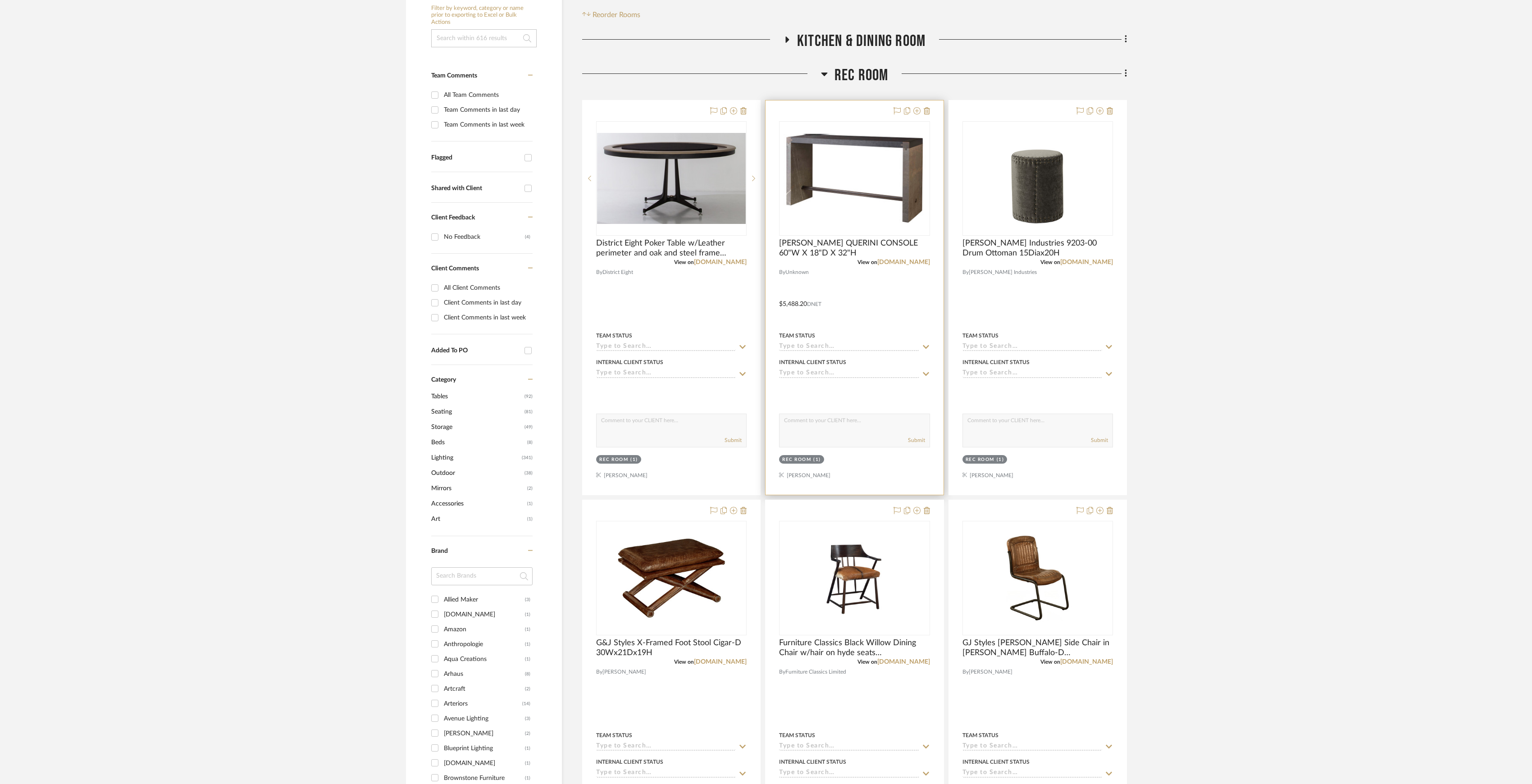
scroll to position [240, 0]
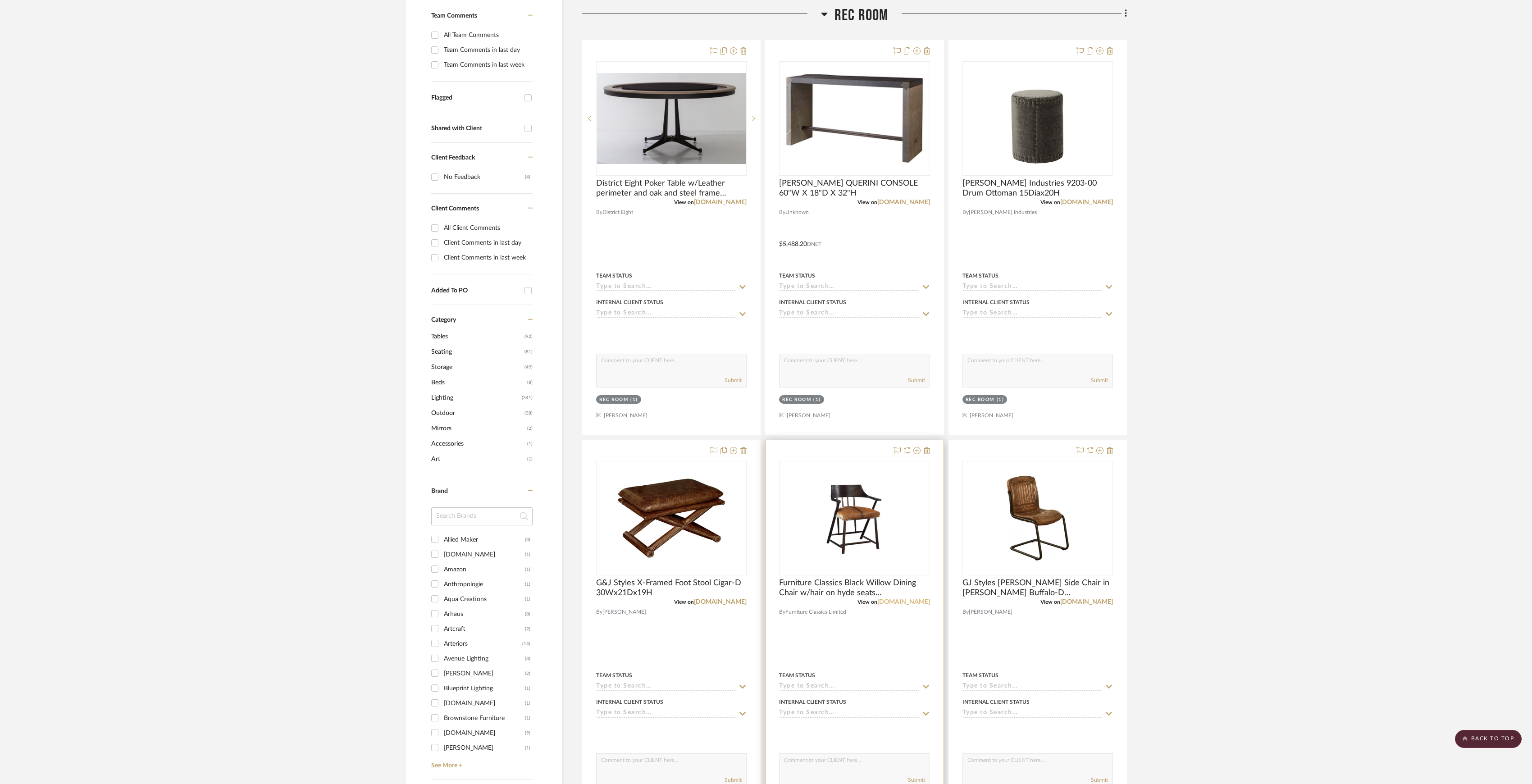
click at [887, 600] on link "[DOMAIN_NAME]" at bounding box center [903, 602] width 52 height 6
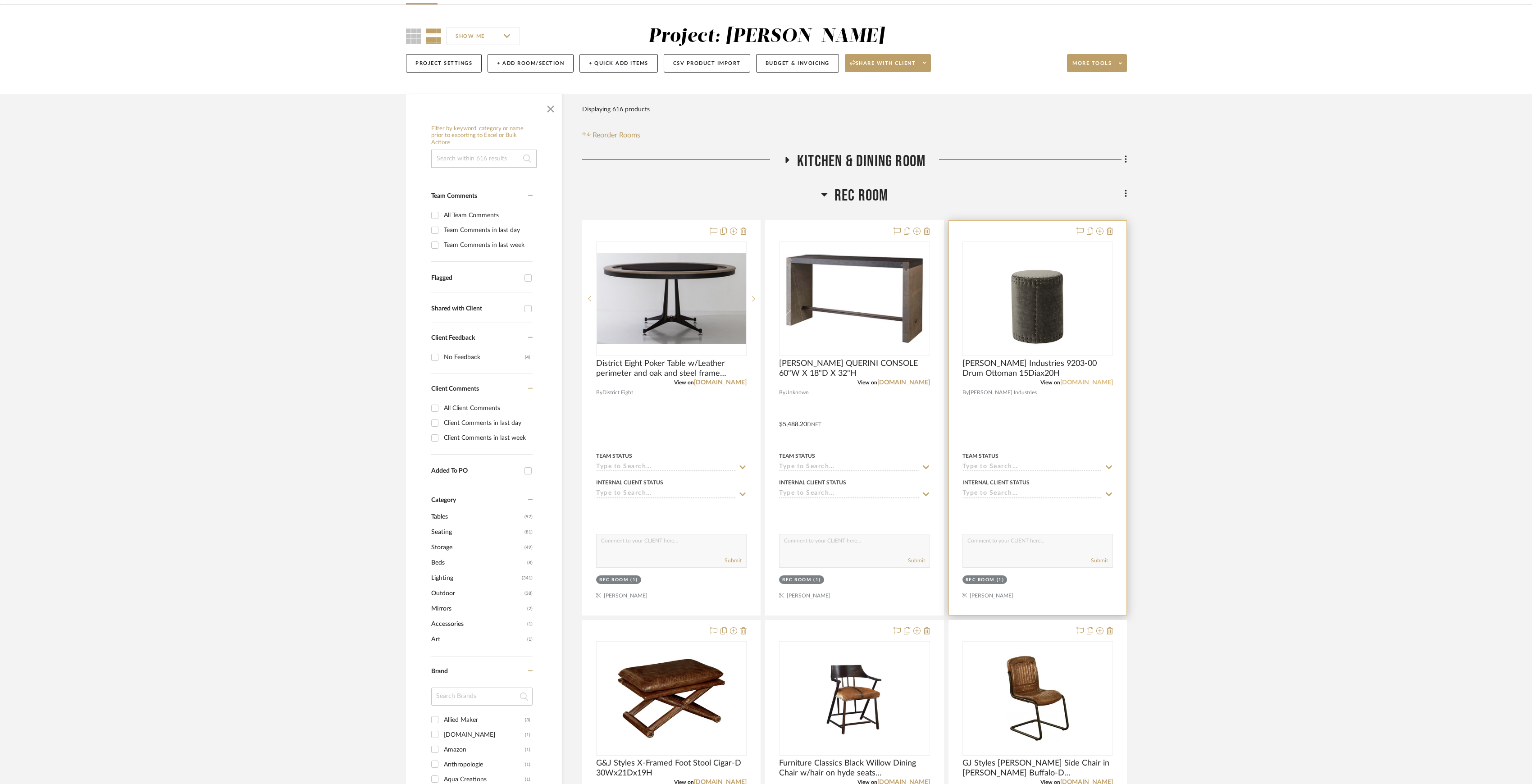
click at [1078, 381] on link "[DOMAIN_NAME]" at bounding box center [1086, 382] width 52 height 6
